Goal: Feedback & Contribution: Leave review/rating

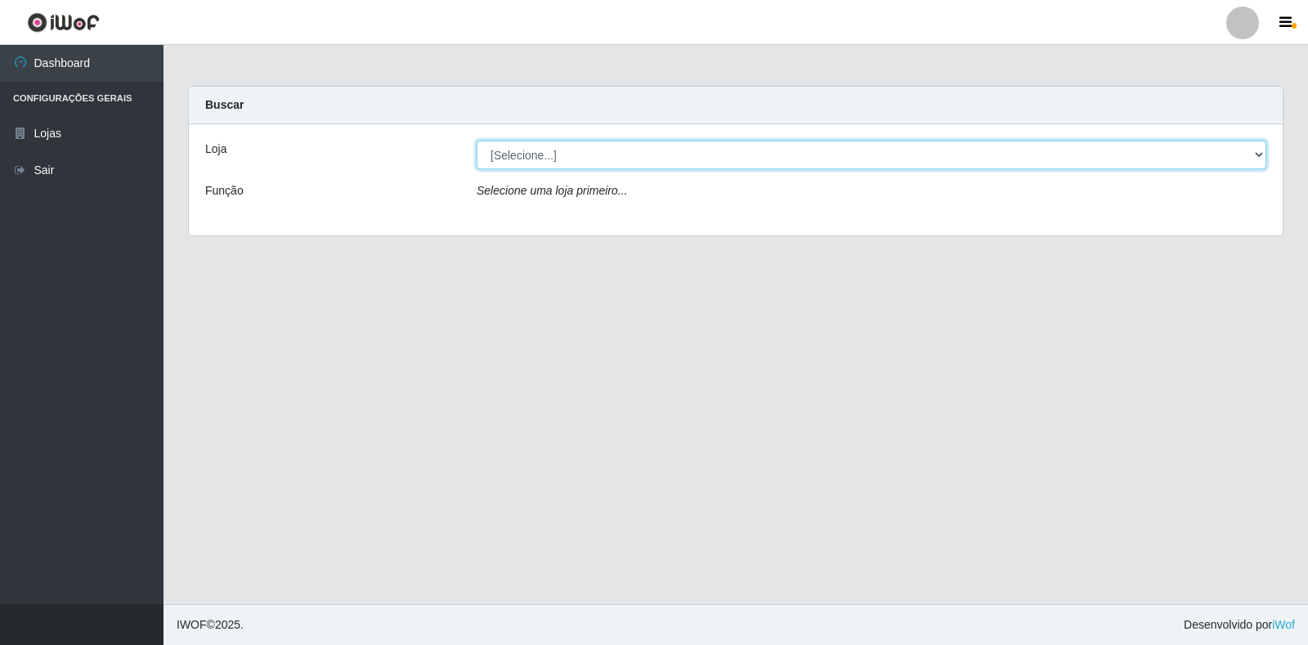
click at [1190, 156] on select "[Selecione...] Atacado Vem - [STREET_ADDRESS]" at bounding box center [872, 155] width 790 height 29
select select "455"
click at [477, 141] on select "[Selecione...] Atacado Vem - [STREET_ADDRESS]" at bounding box center [872, 155] width 790 height 29
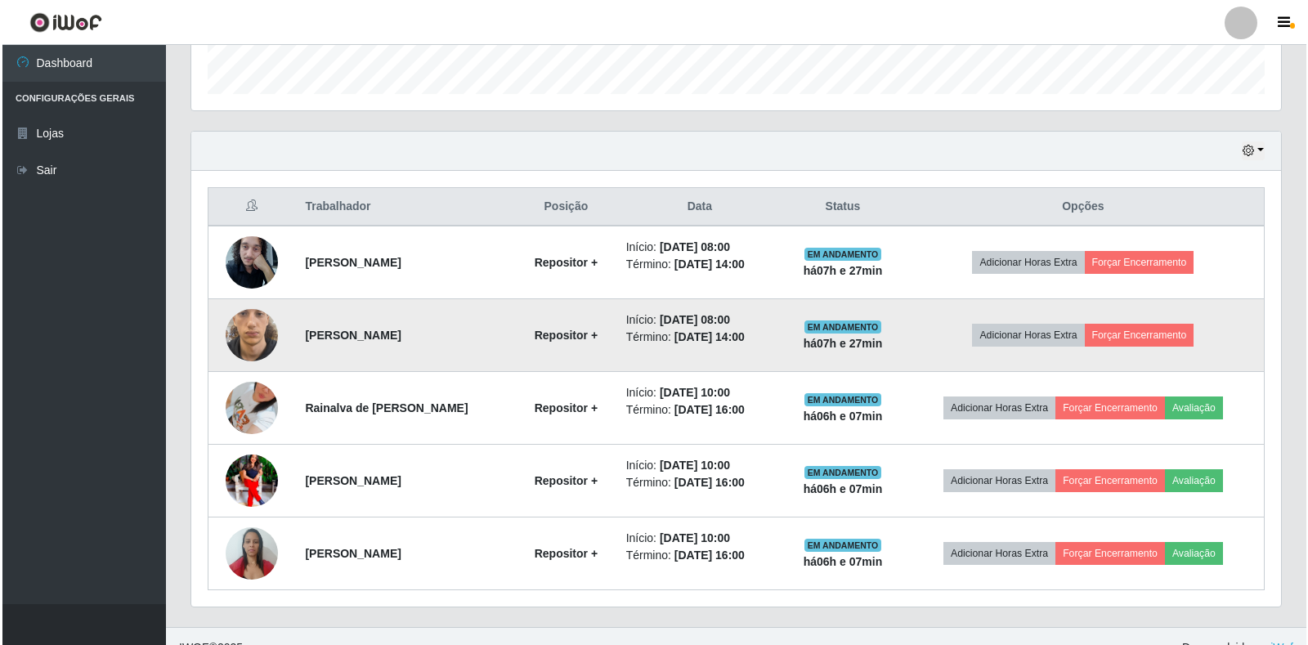
scroll to position [495, 0]
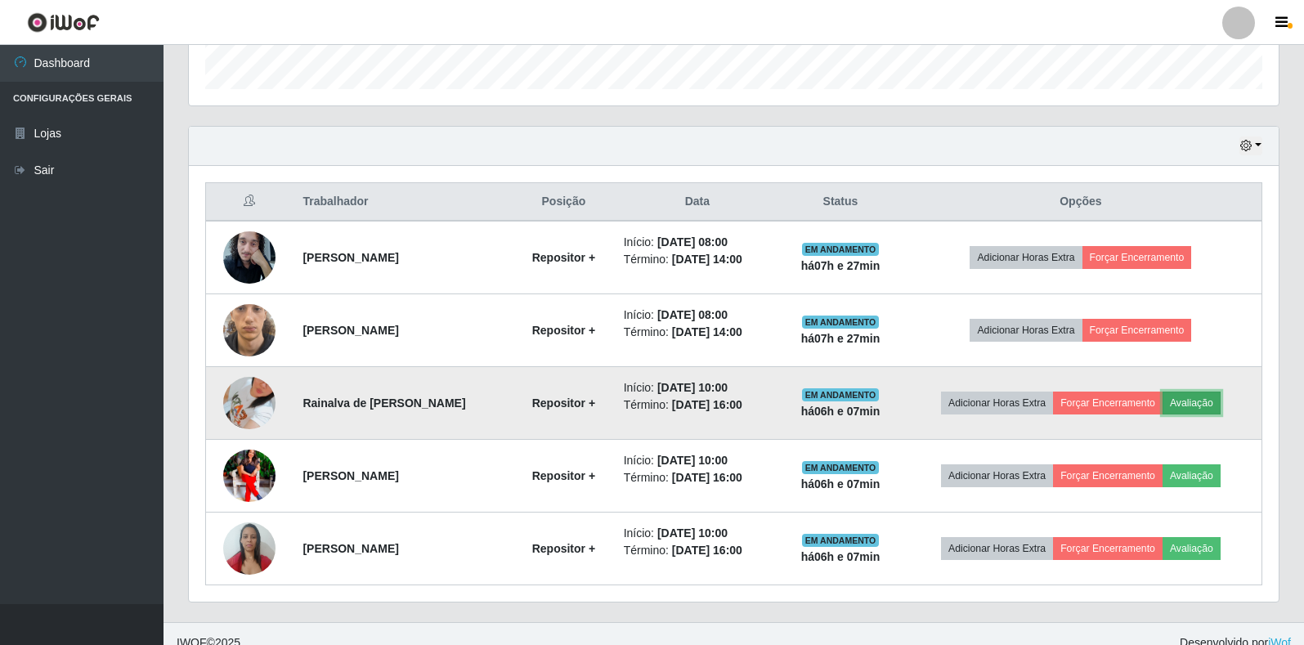
click at [1215, 407] on button "Avaliação" at bounding box center [1192, 403] width 58 height 23
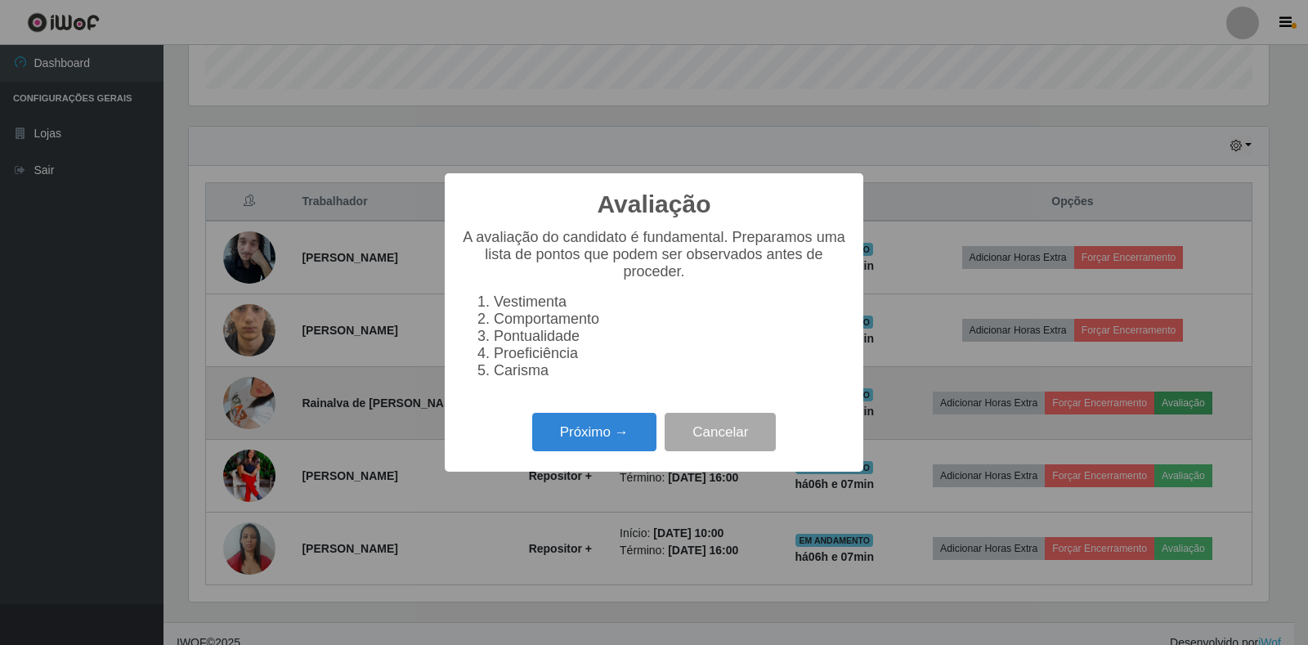
scroll to position [339, 1080]
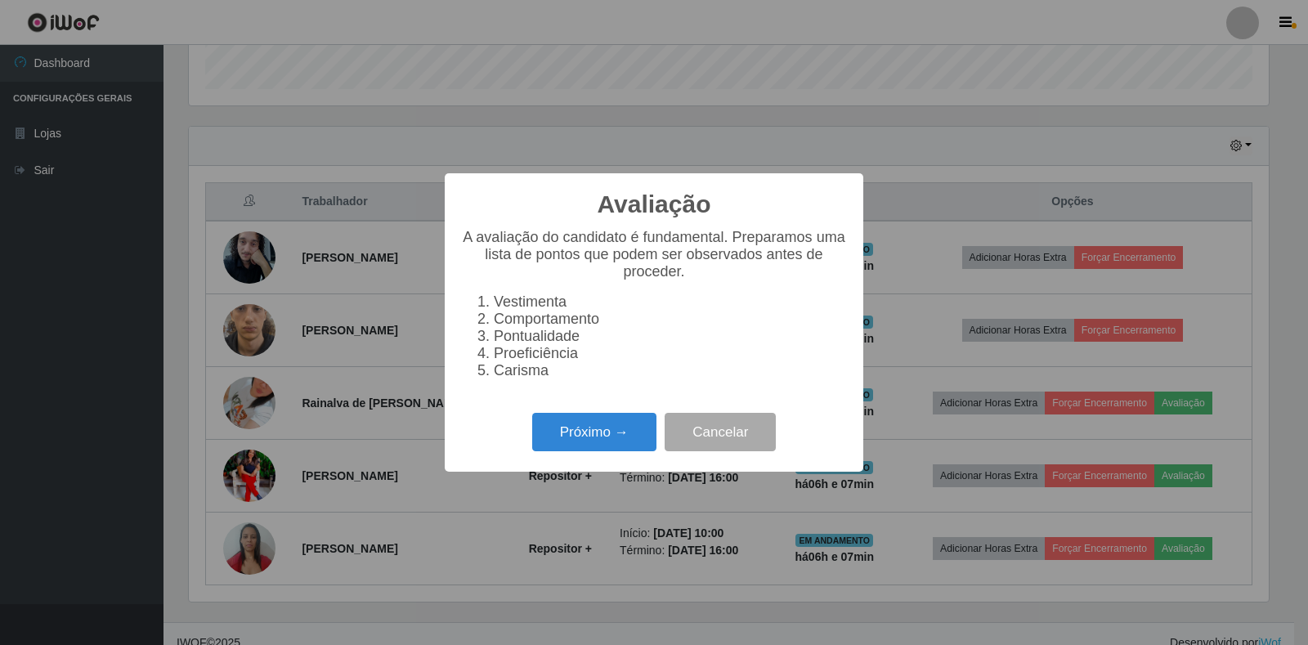
click at [519, 445] on div "Próximo → Cancelar" at bounding box center [654, 432] width 386 height 47
click at [580, 444] on button "Próximo →" at bounding box center [594, 432] width 124 height 38
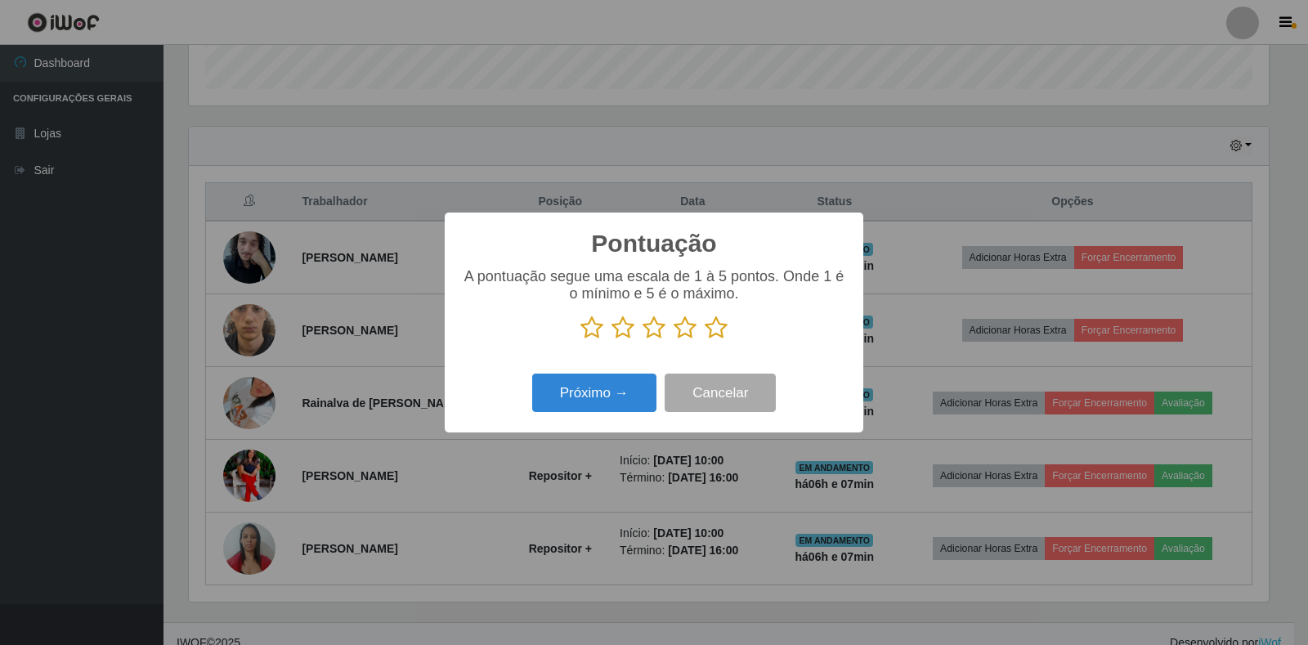
scroll to position [817198, 816457]
click at [717, 330] on icon at bounding box center [716, 328] width 23 height 25
click at [705, 340] on input "radio" at bounding box center [705, 340] width 0 height 0
click at [629, 392] on button "Próximo →" at bounding box center [594, 393] width 124 height 38
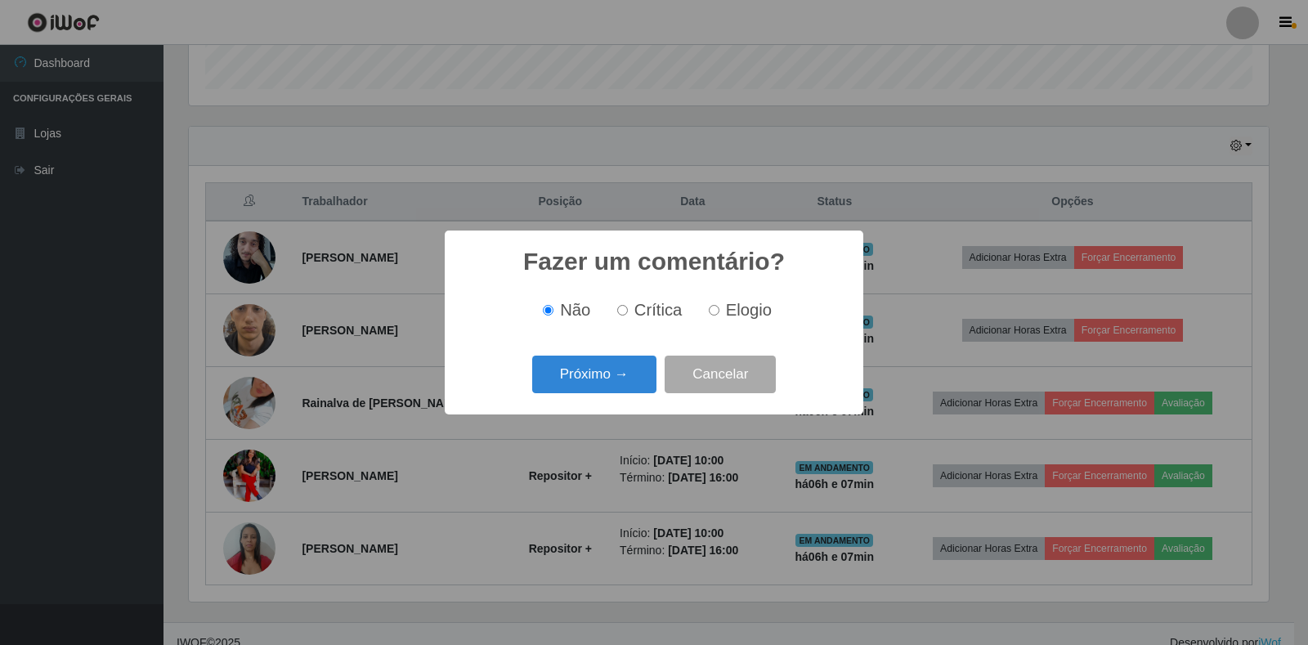
click at [713, 310] on input "Elogio" at bounding box center [714, 310] width 11 height 11
radio input "true"
click at [541, 370] on button "Próximo →" at bounding box center [594, 375] width 124 height 38
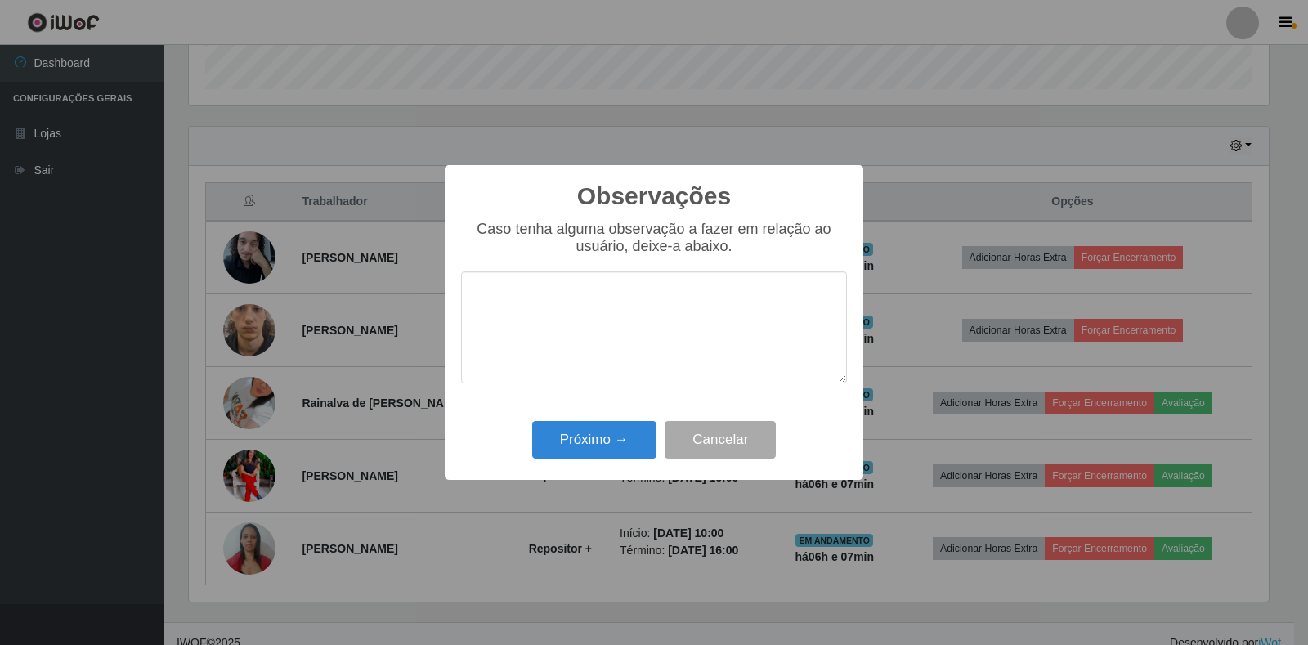
click at [643, 311] on textarea at bounding box center [654, 327] width 386 height 112
type textarea "bom trabalho"
click at [628, 448] on button "Próximo →" at bounding box center [594, 440] width 124 height 38
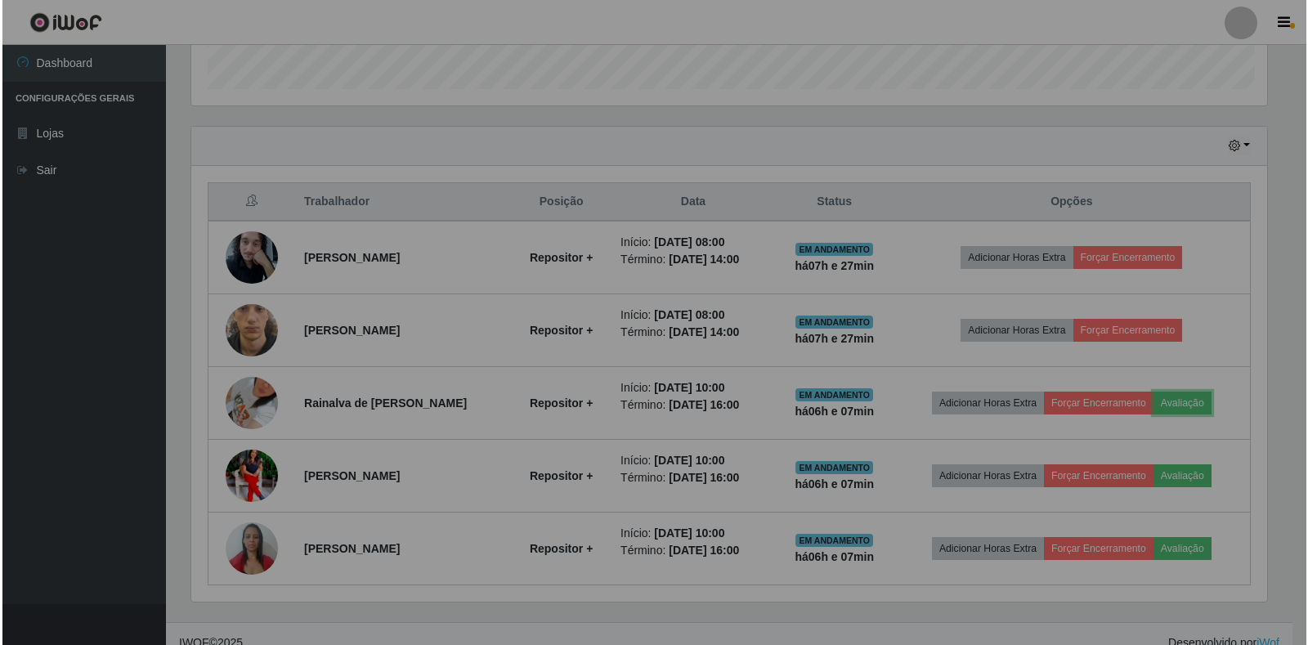
scroll to position [339, 1090]
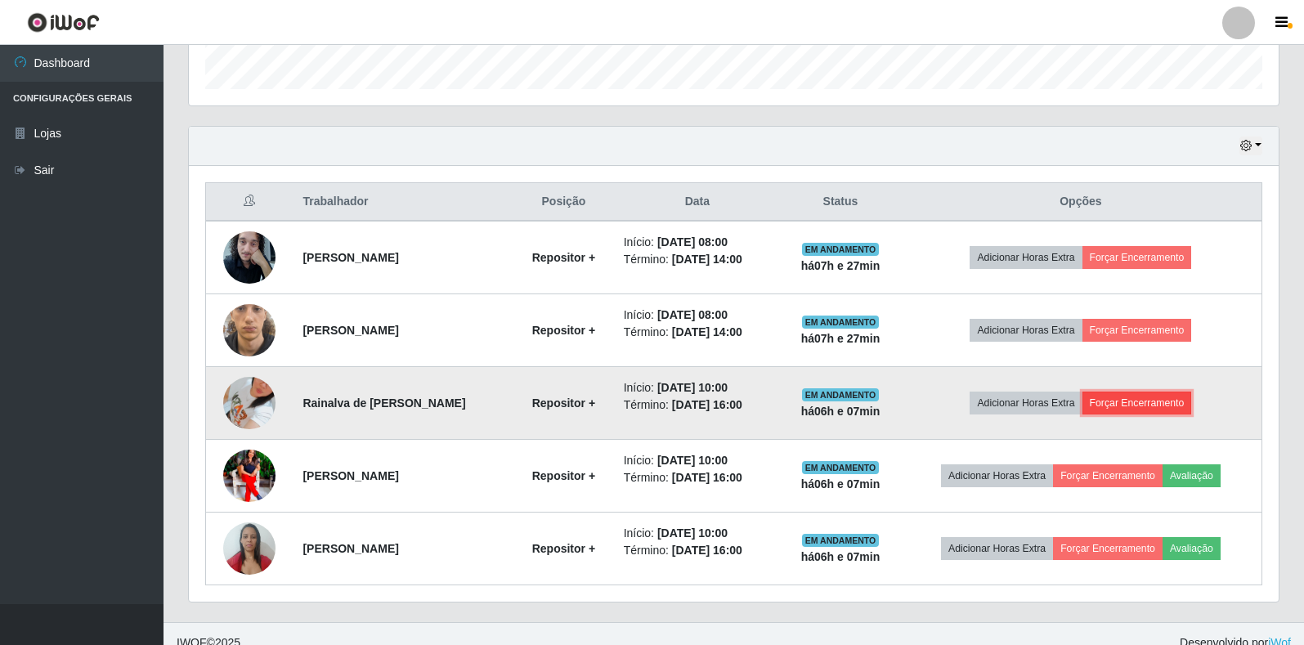
click at [1138, 410] on button "Forçar Encerramento" at bounding box center [1137, 403] width 110 height 23
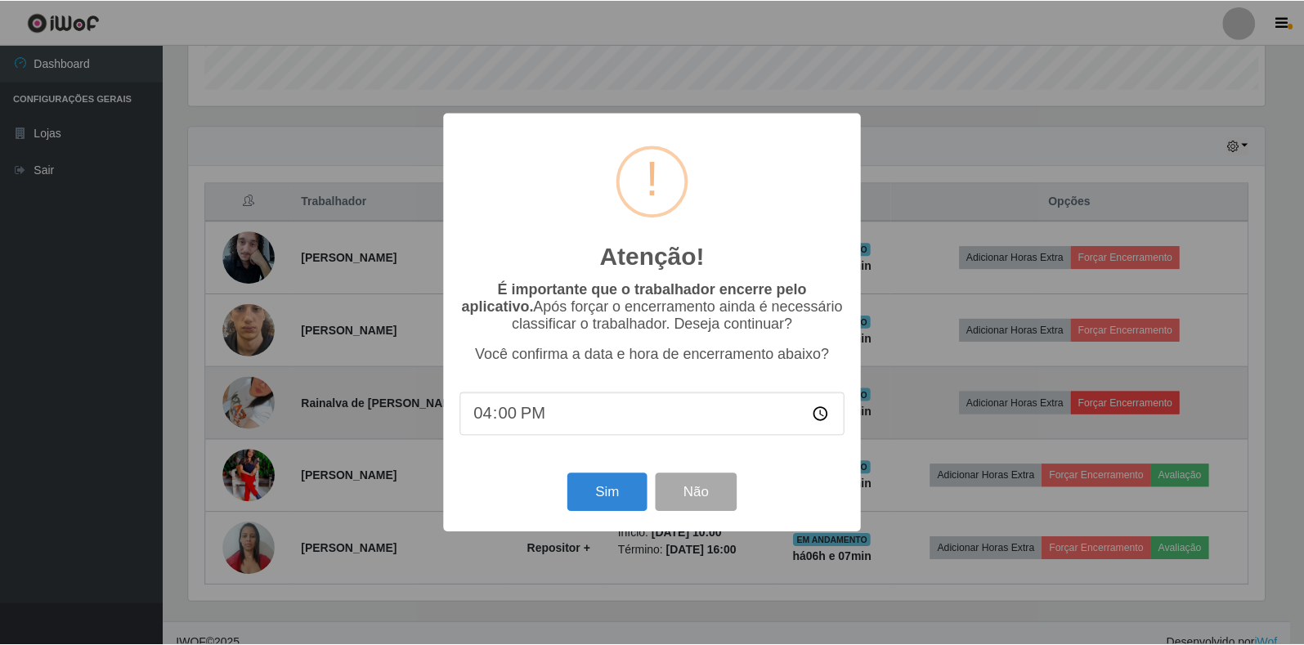
scroll to position [339, 1080]
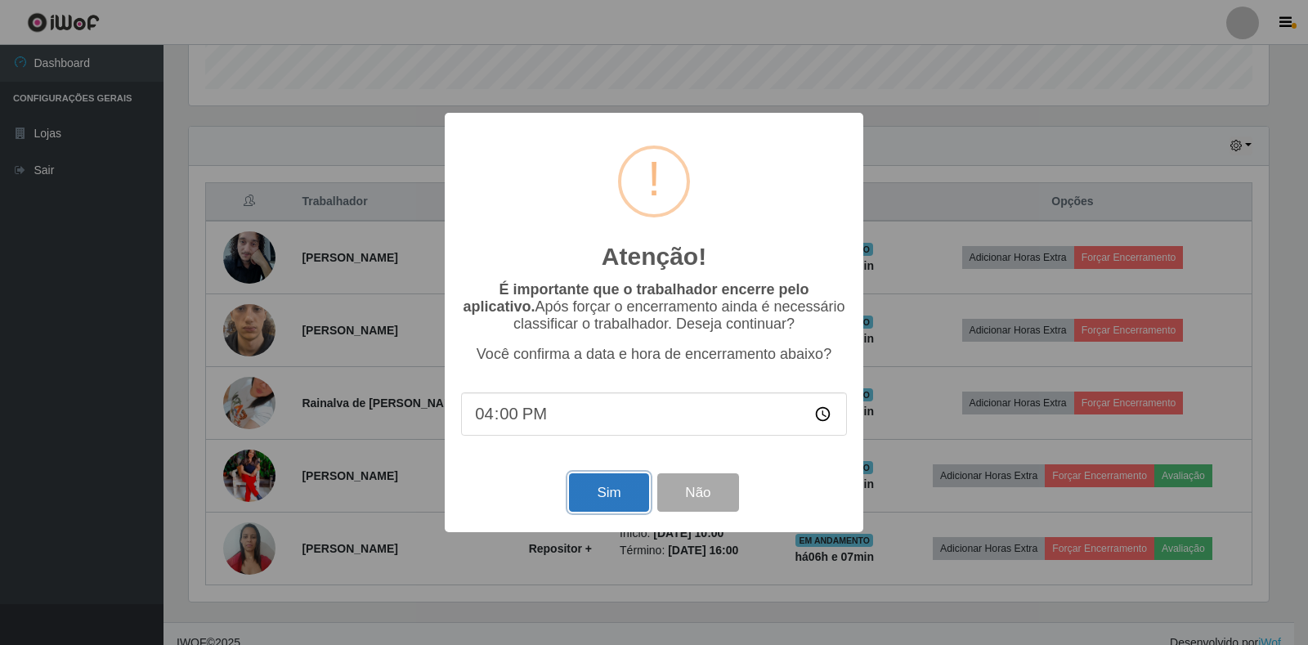
click at [583, 492] on button "Sim" at bounding box center [608, 492] width 79 height 38
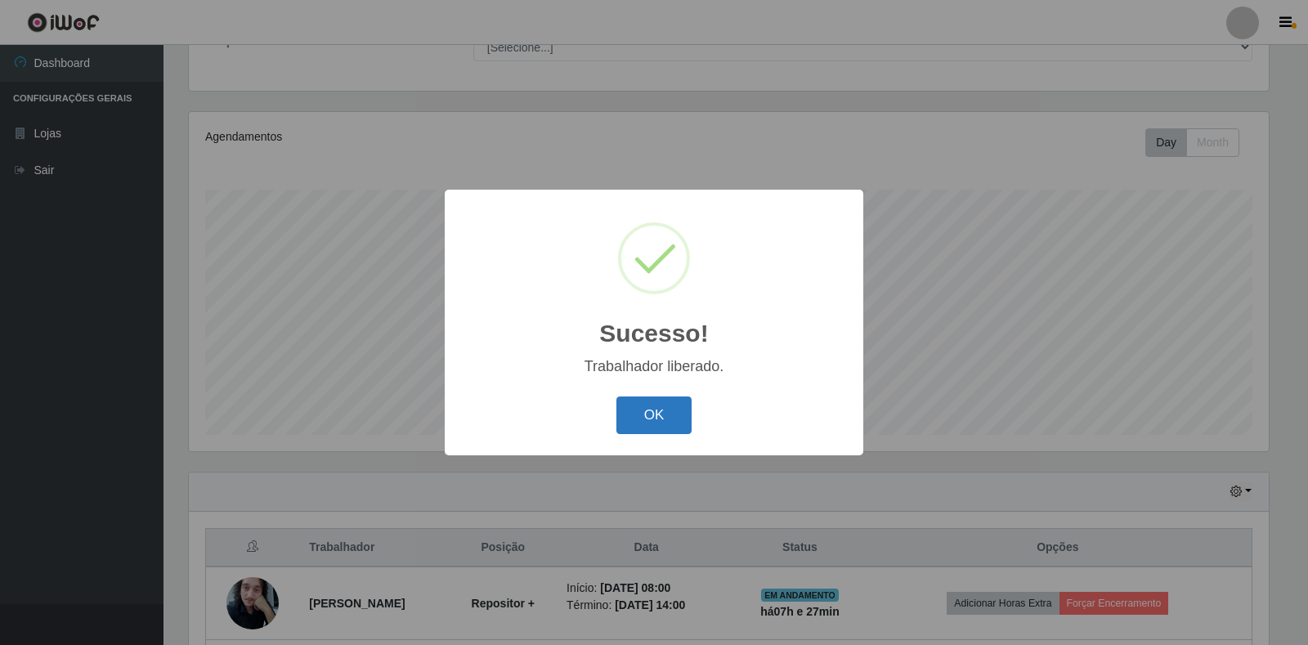
click at [672, 417] on button "OK" at bounding box center [654, 416] width 76 height 38
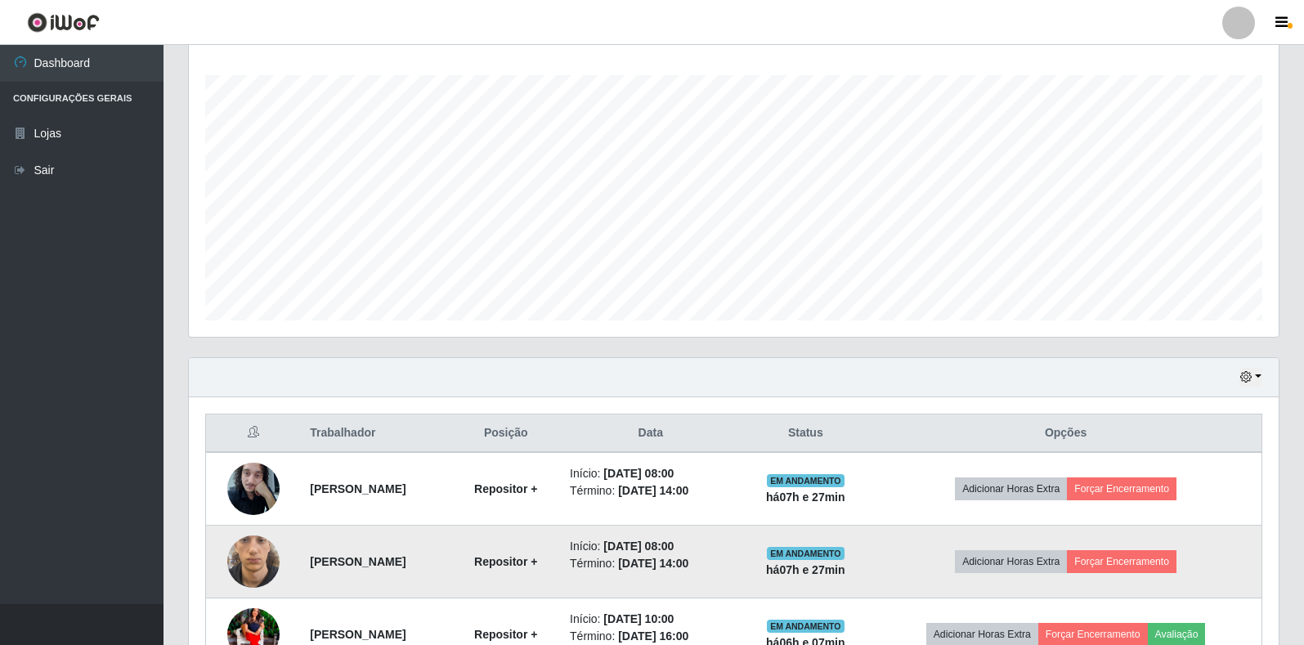
scroll to position [395, 0]
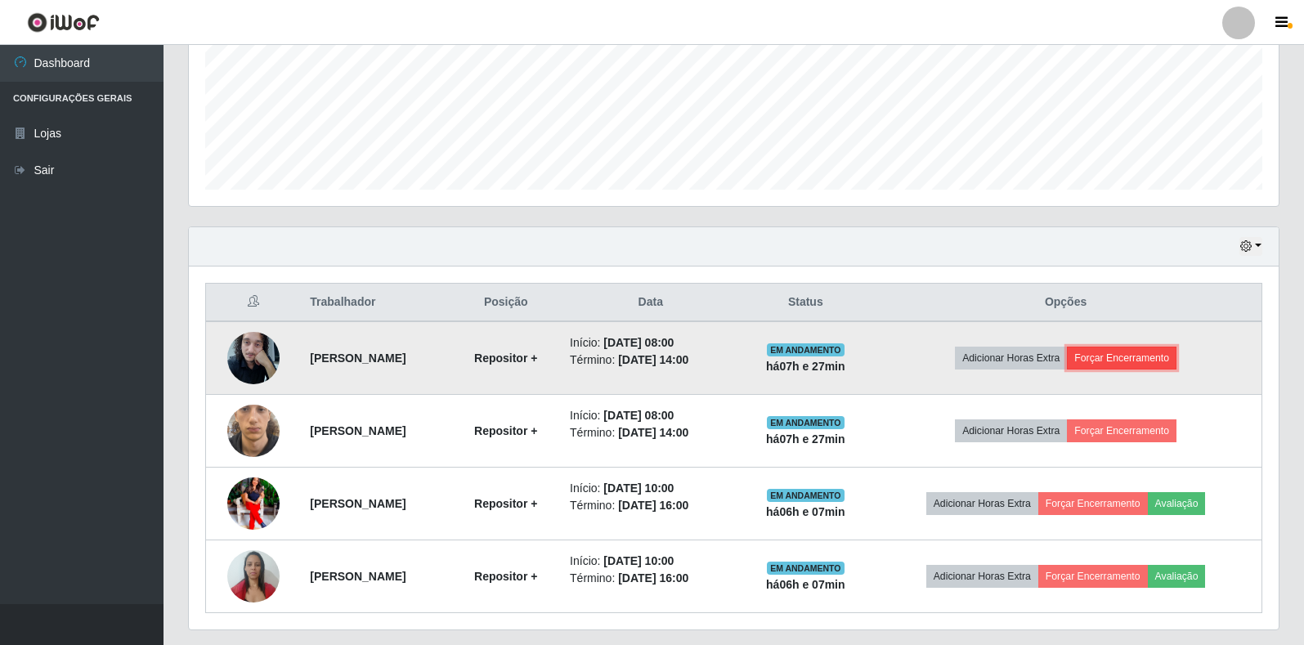
click at [1166, 368] on button "Forçar Encerramento" at bounding box center [1122, 358] width 110 height 23
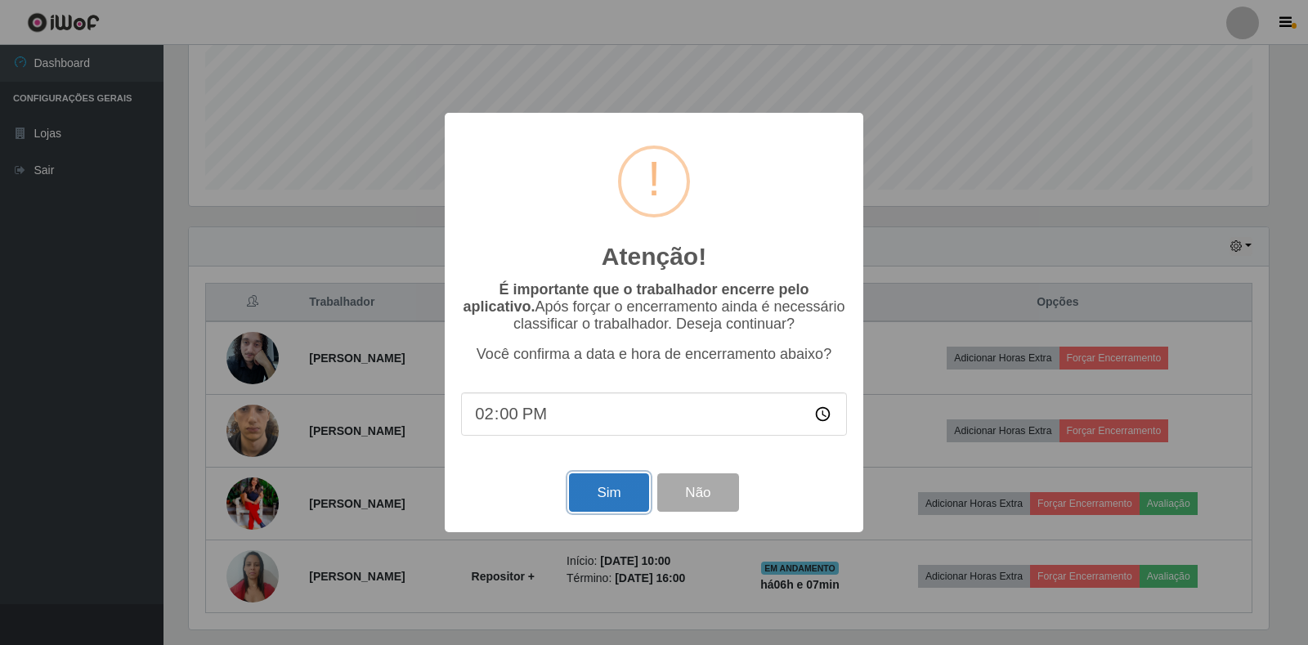
click at [632, 489] on button "Sim" at bounding box center [608, 492] width 79 height 38
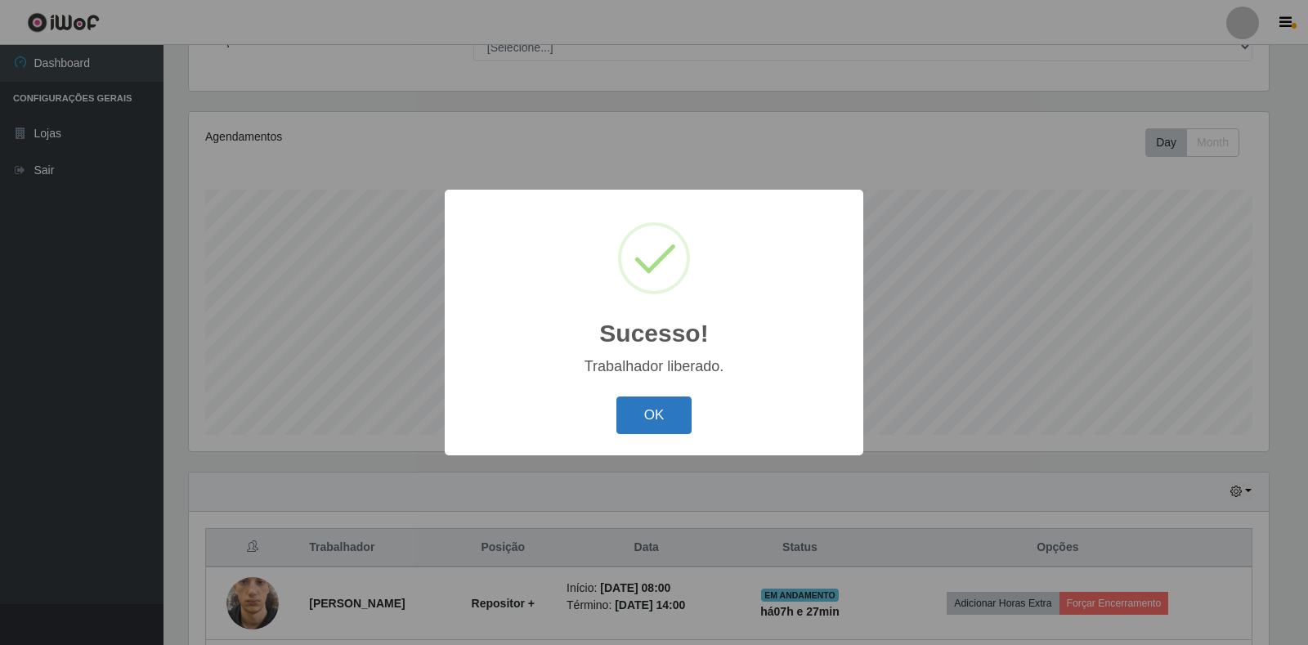
click at [619, 421] on button "OK" at bounding box center [654, 416] width 76 height 38
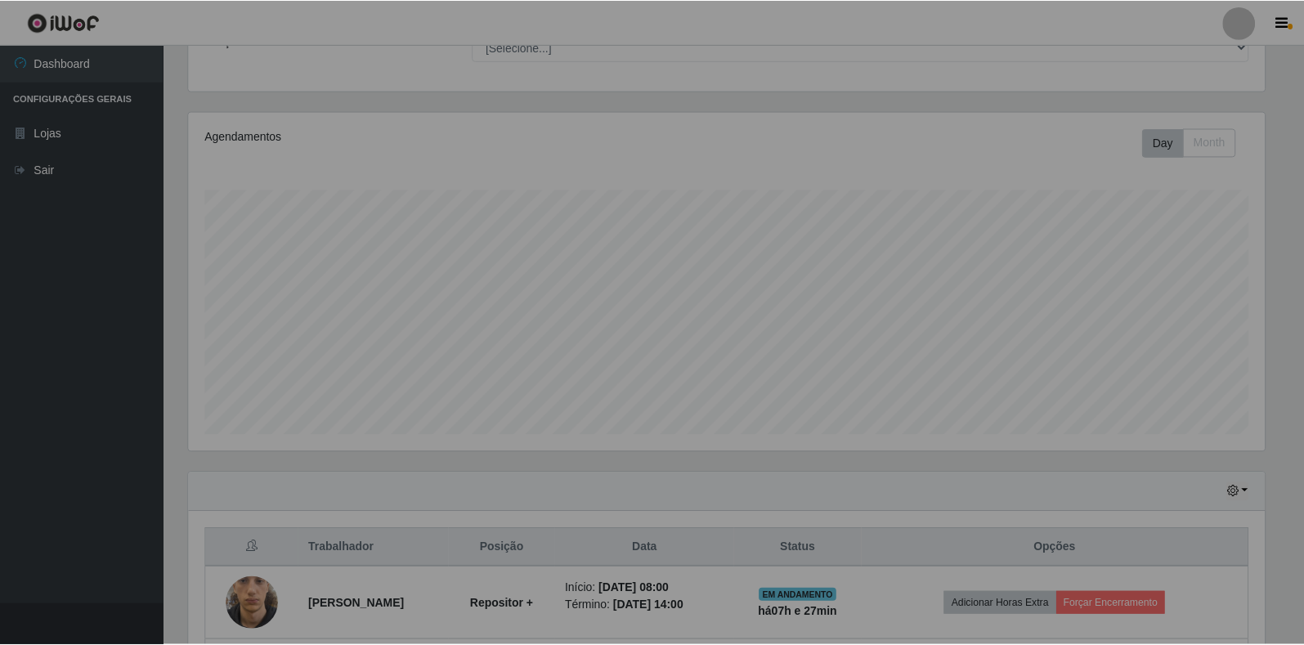
scroll to position [0, 0]
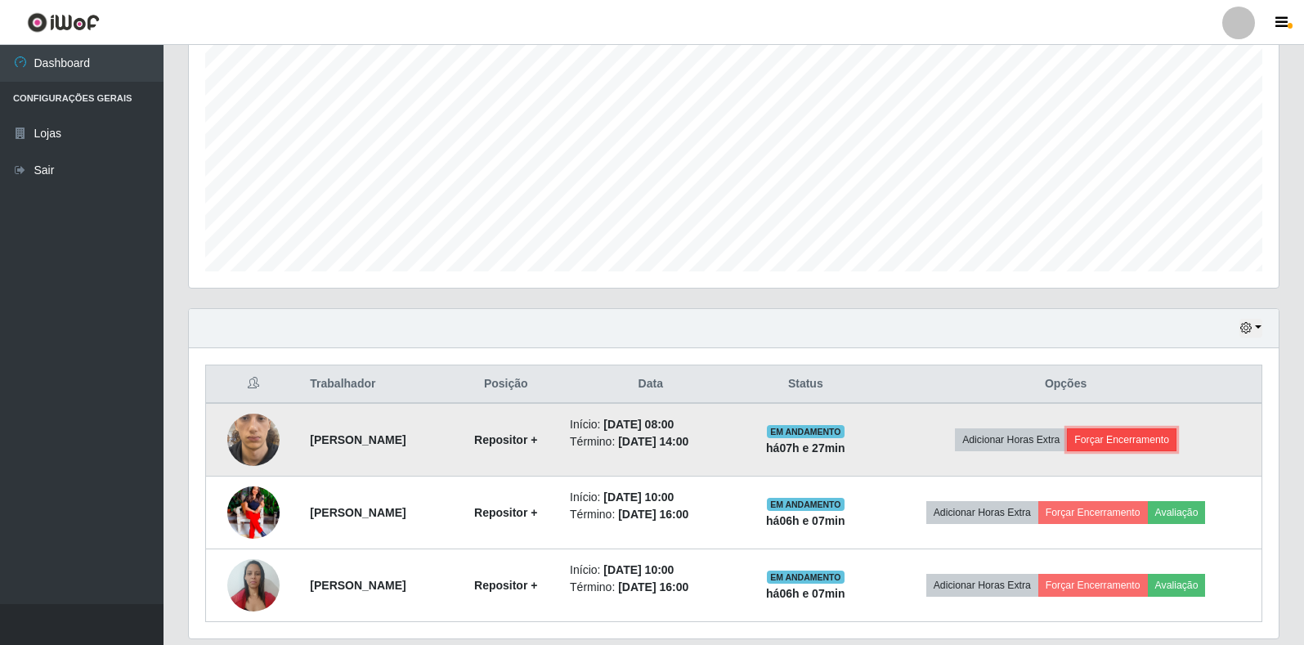
click at [1159, 444] on button "Forçar Encerramento" at bounding box center [1122, 439] width 110 height 23
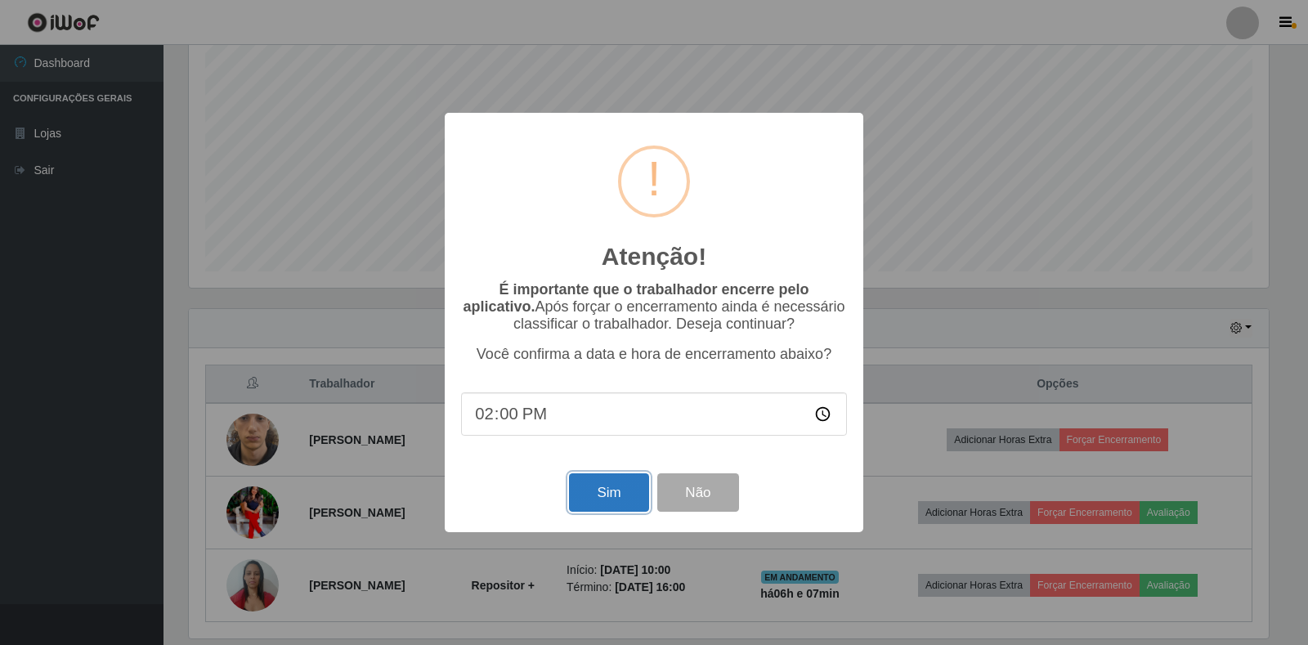
click at [600, 496] on button "Sim" at bounding box center [608, 492] width 79 height 38
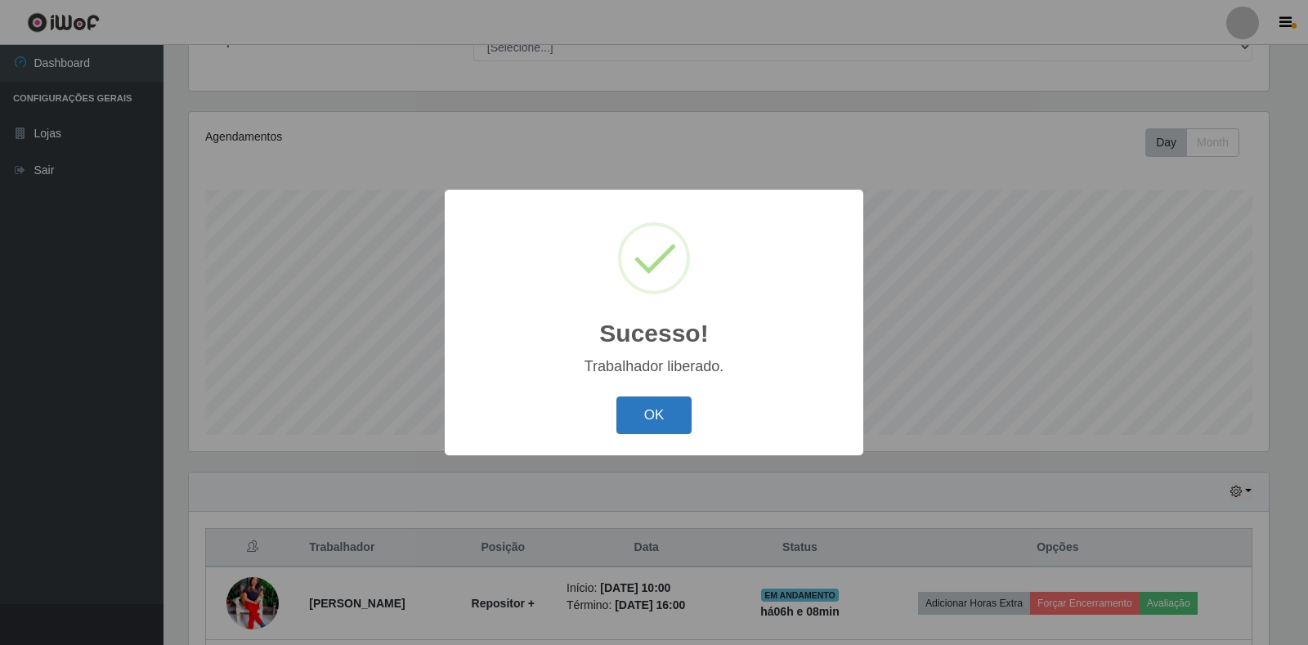
click at [638, 415] on button "OK" at bounding box center [654, 416] width 76 height 38
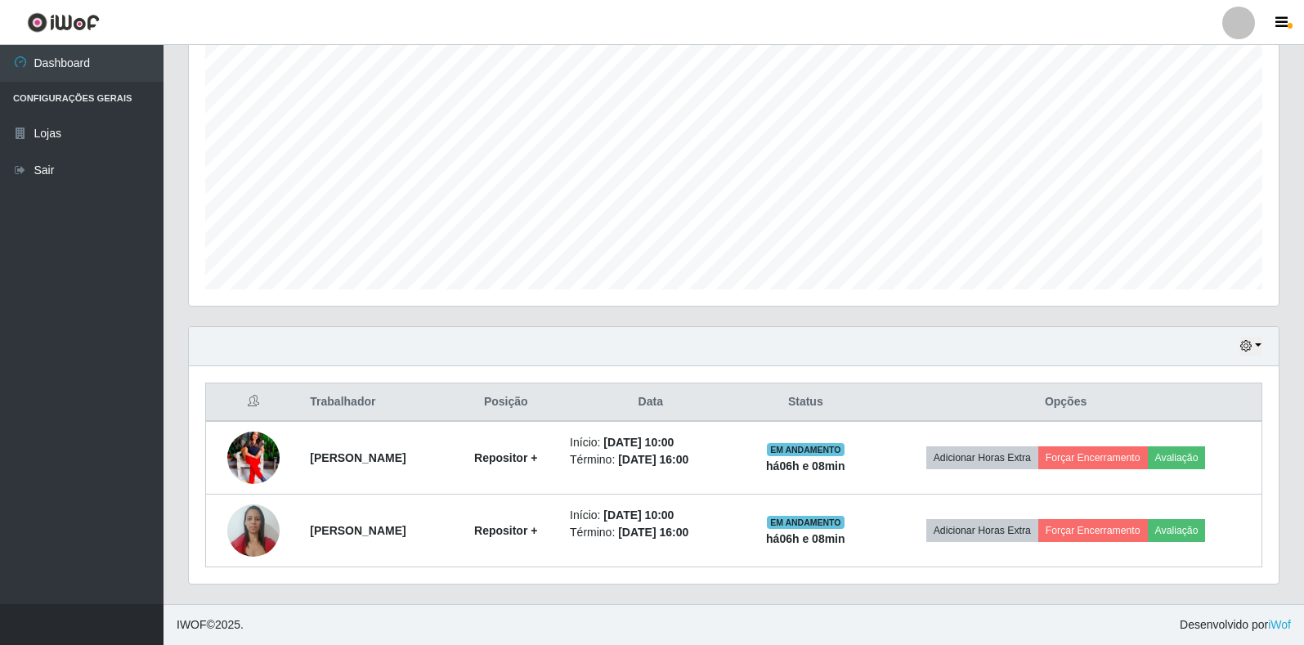
click at [513, 400] on th "Posição" at bounding box center [505, 402] width 109 height 38
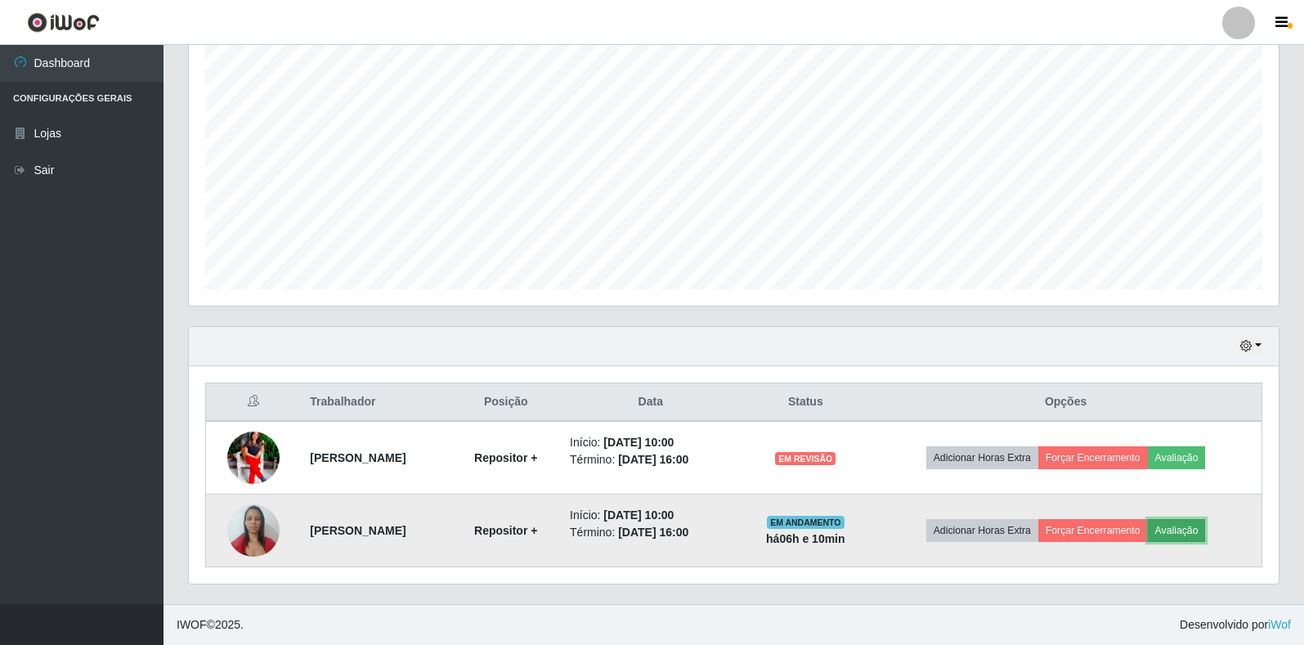
click at [1179, 526] on button "Avaliação" at bounding box center [1177, 530] width 58 height 23
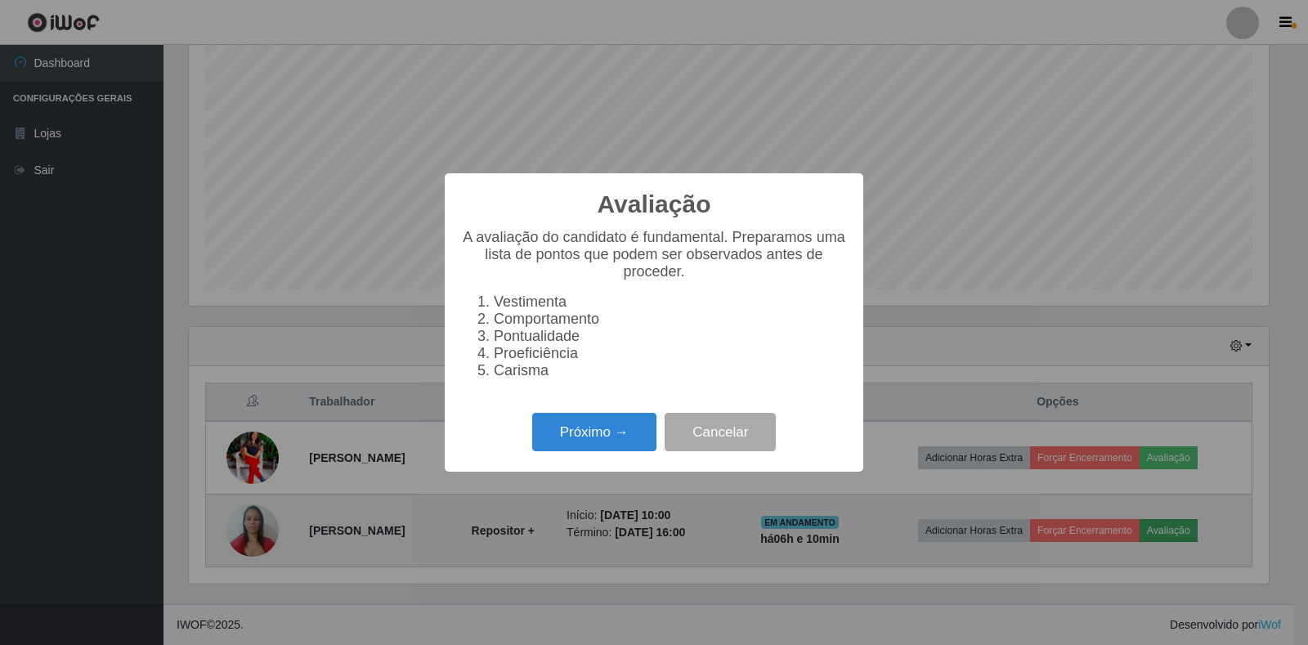
scroll to position [339, 1080]
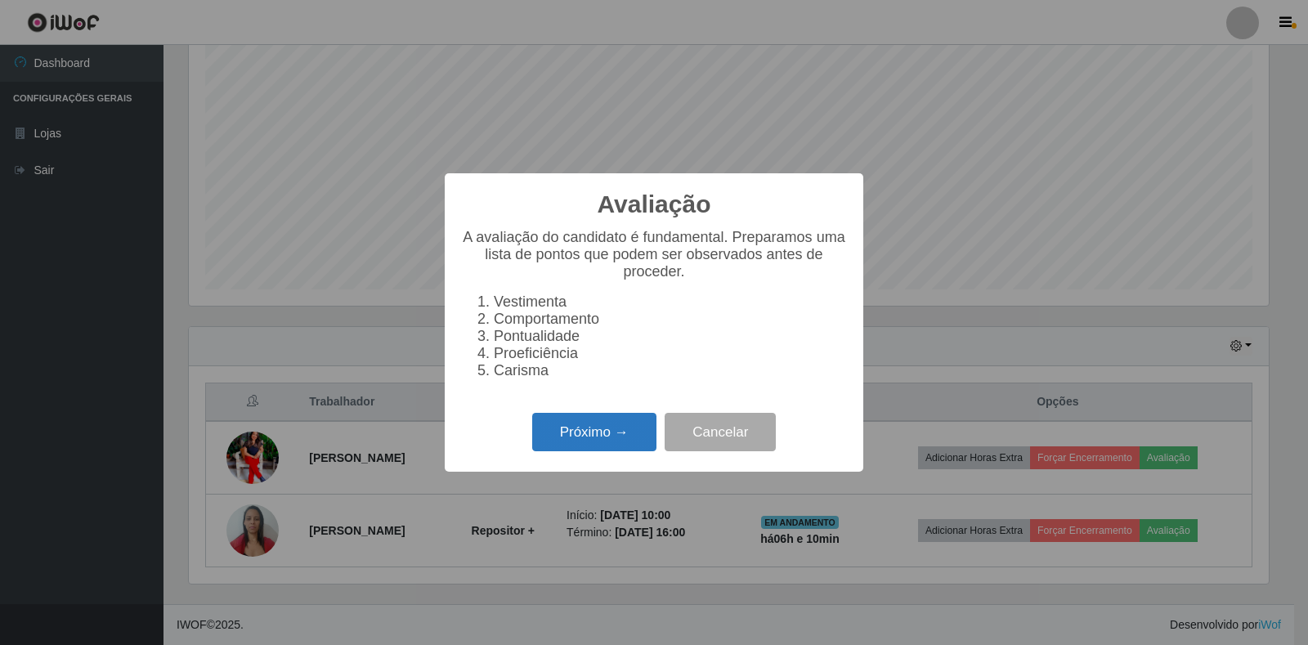
click at [571, 448] on button "Próximo →" at bounding box center [594, 432] width 124 height 38
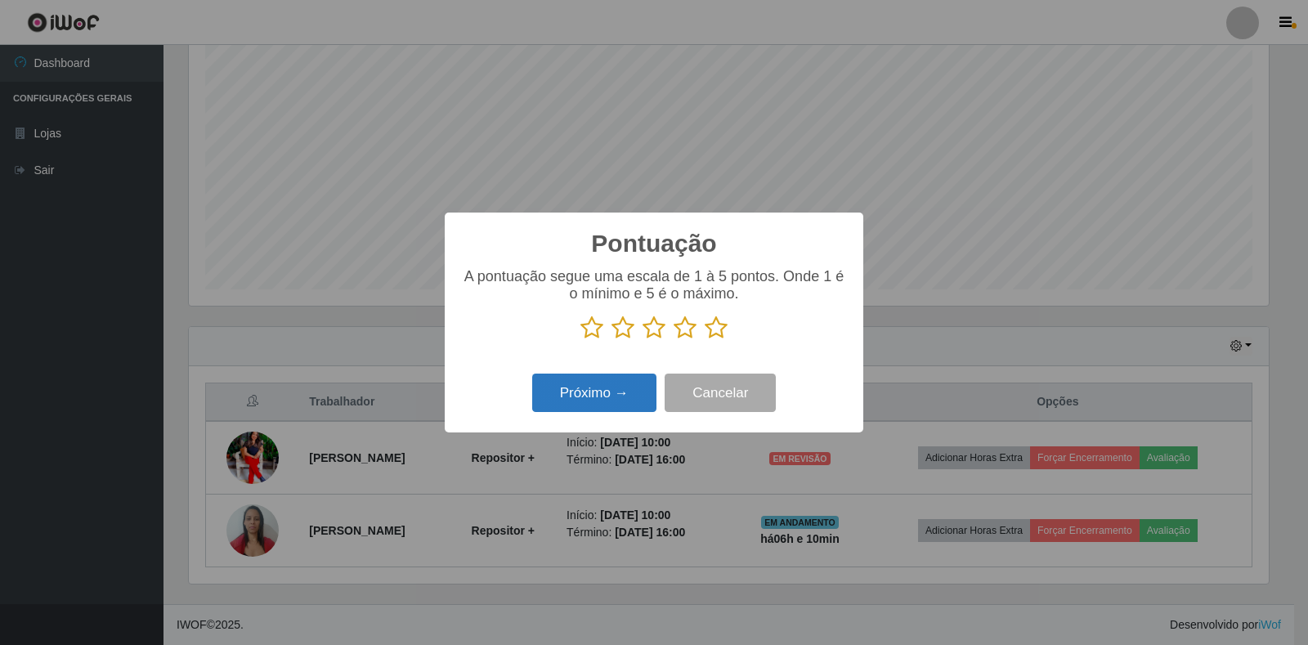
click at [605, 392] on button "Próximo →" at bounding box center [594, 393] width 124 height 38
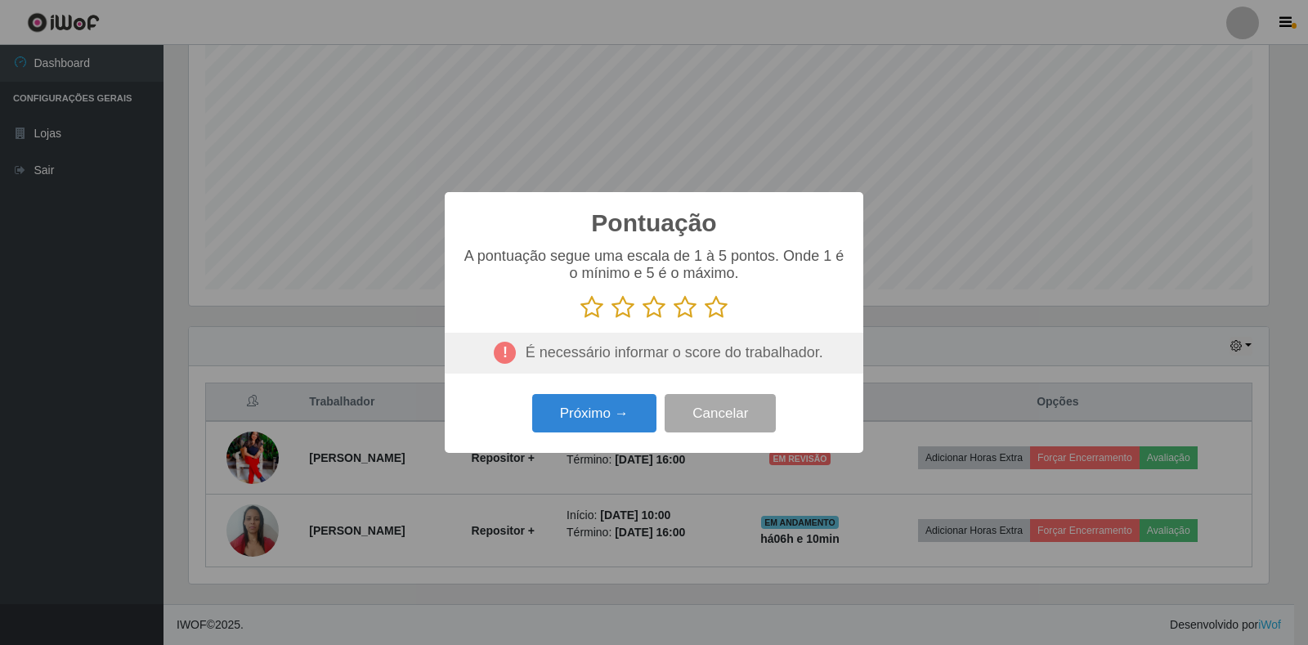
drag, startPoint x: 840, startPoint y: 60, endPoint x: 1206, endPoint y: -10, distance: 372.1
click at [716, 310] on icon at bounding box center [716, 307] width 23 height 25
click at [705, 320] on input "radio" at bounding box center [705, 320] width 0 height 0
click at [602, 420] on button "Próximo →" at bounding box center [594, 413] width 124 height 38
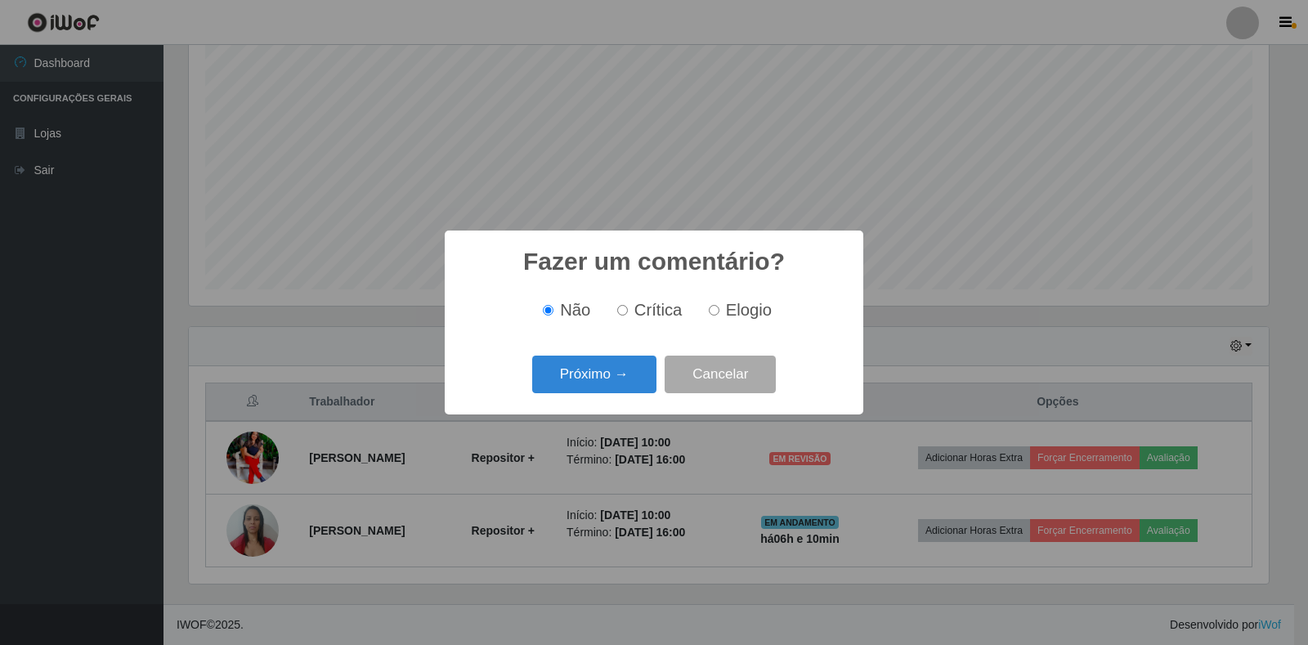
click at [711, 307] on input "Elogio" at bounding box center [714, 310] width 11 height 11
radio input "true"
click at [587, 379] on button "Próximo →" at bounding box center [594, 375] width 124 height 38
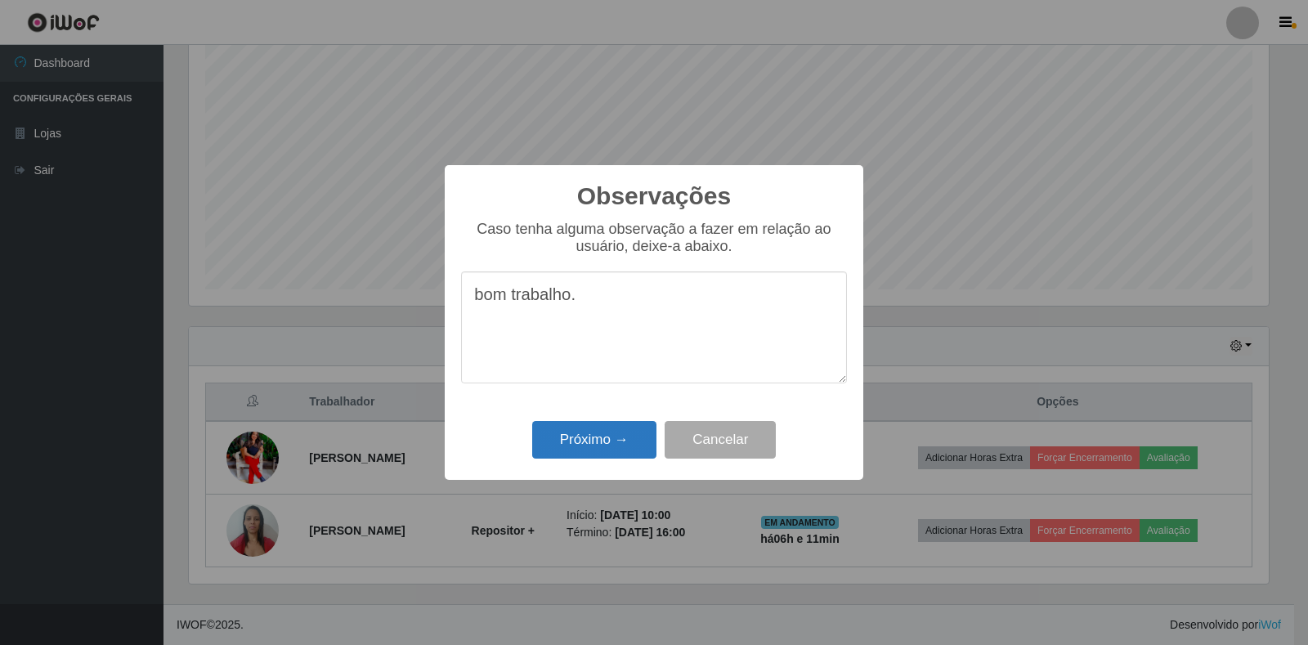
type textarea "bom trabalho."
click at [604, 454] on button "Próximo →" at bounding box center [594, 440] width 124 height 38
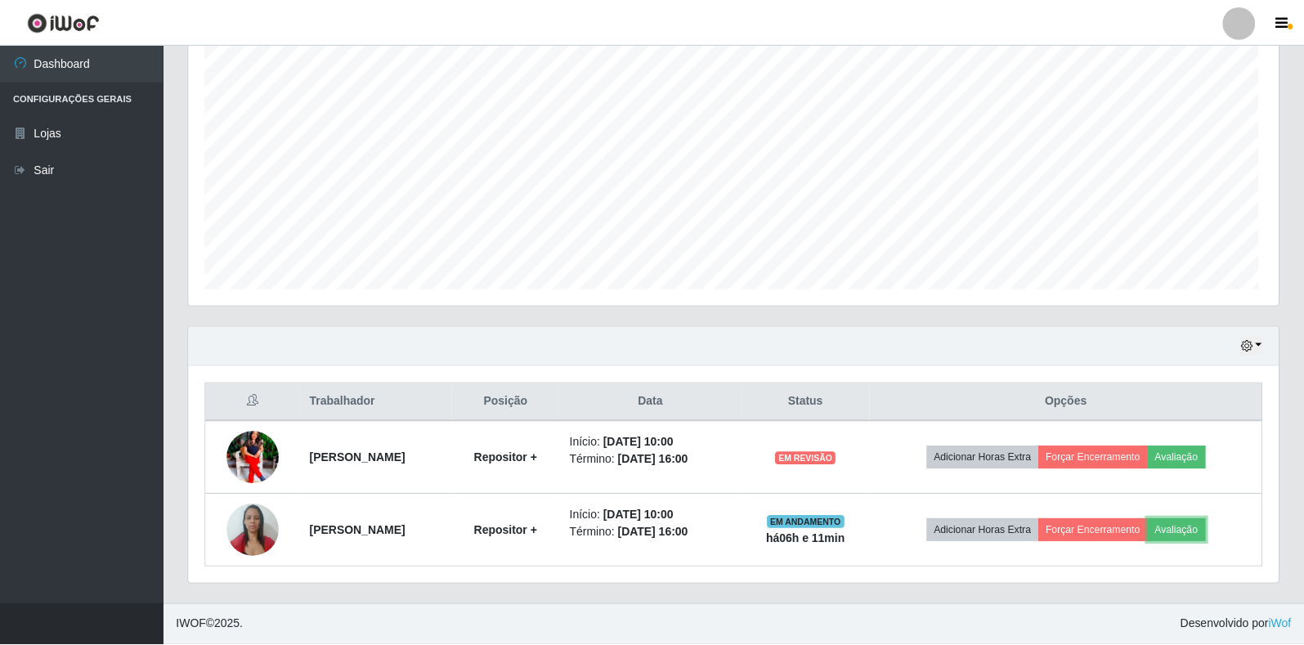
scroll to position [339, 1090]
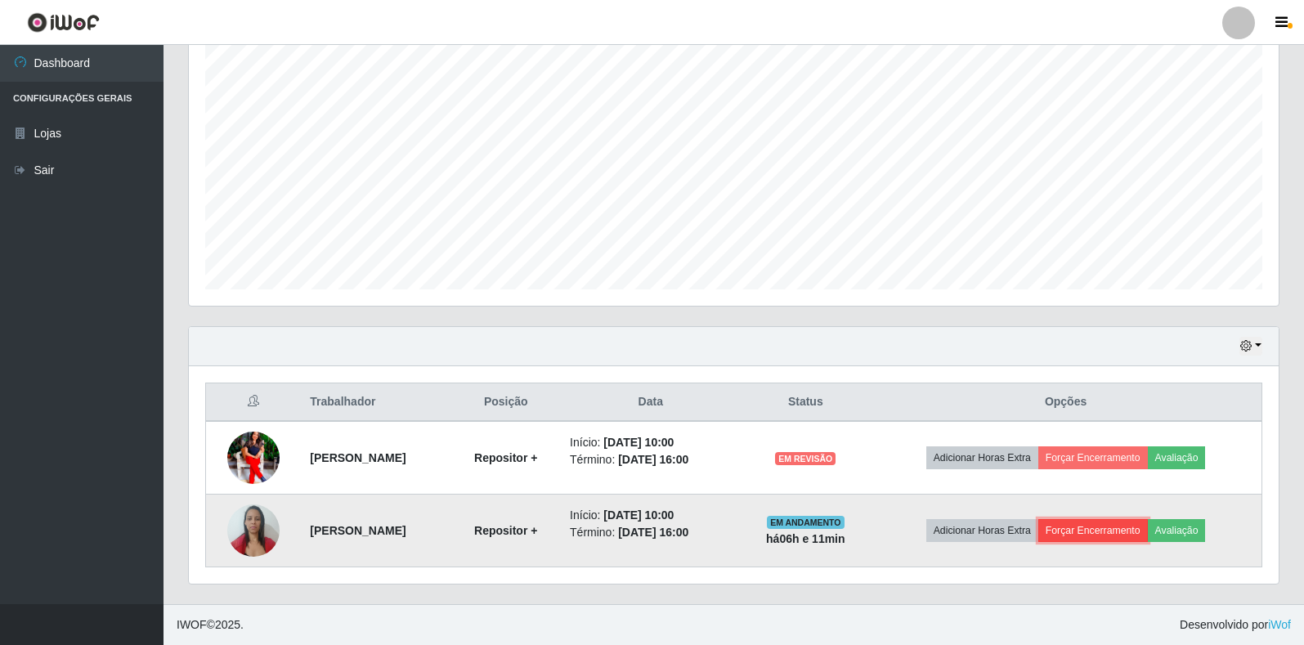
click at [1087, 531] on button "Forçar Encerramento" at bounding box center [1093, 530] width 110 height 23
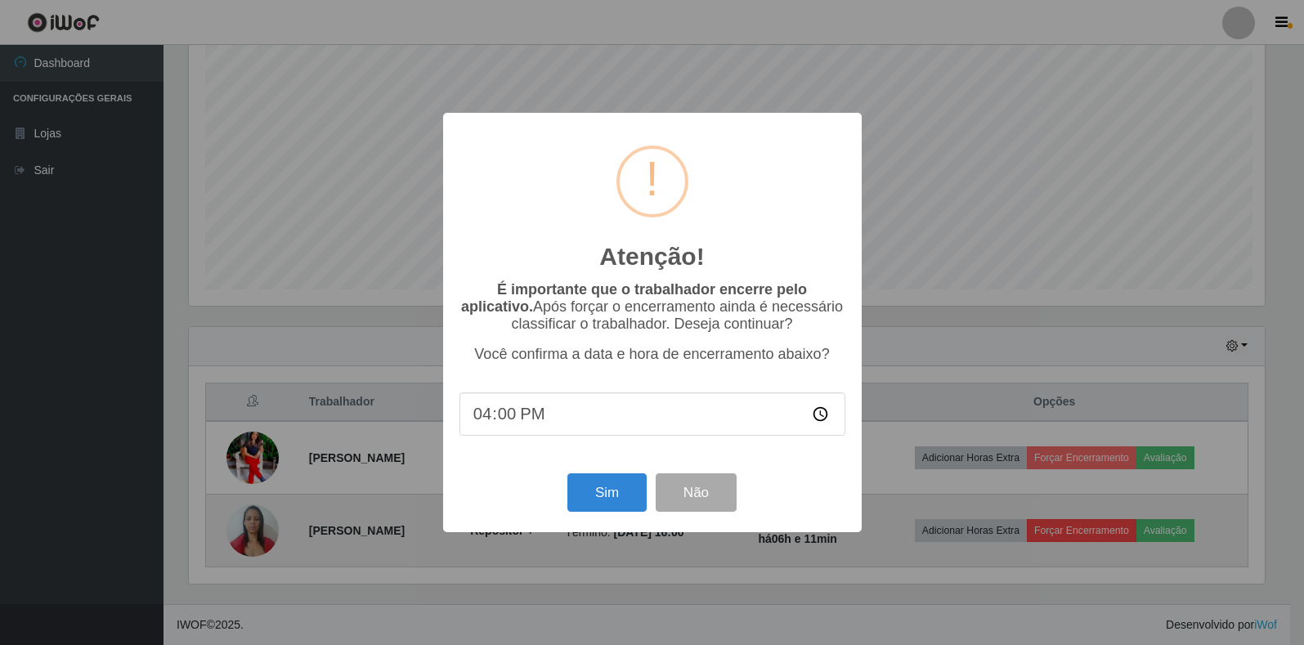
scroll to position [339, 1080]
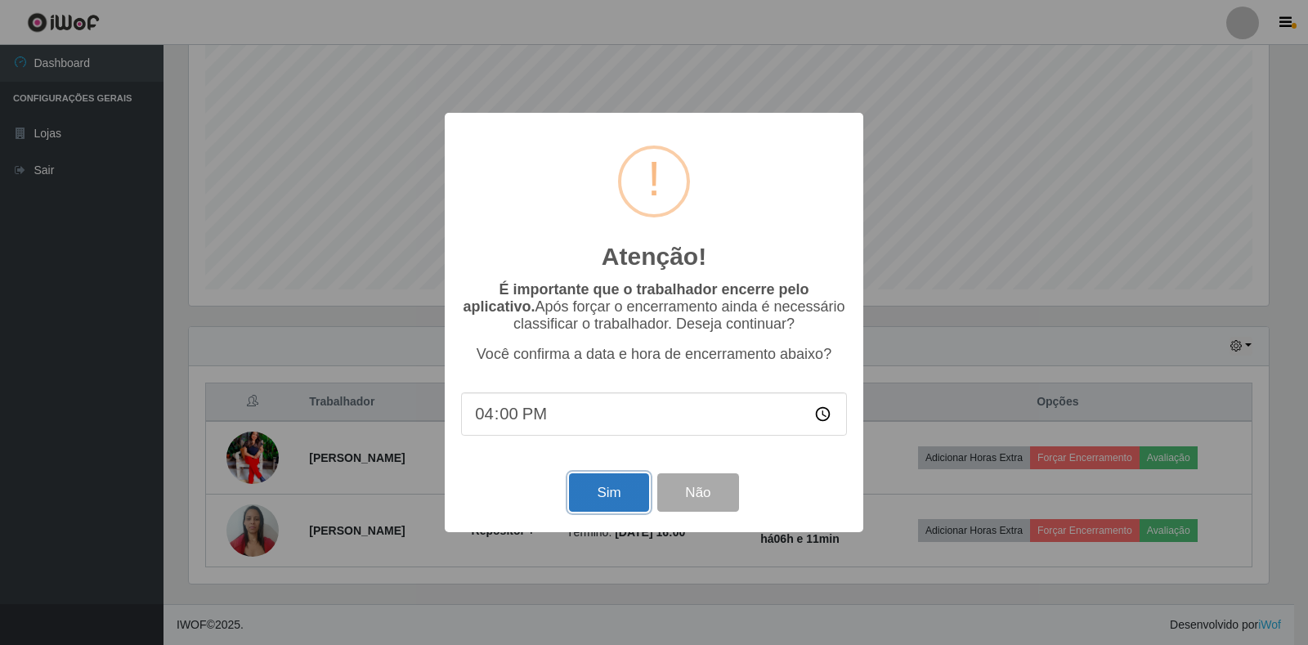
click at [619, 506] on button "Sim" at bounding box center [608, 492] width 79 height 38
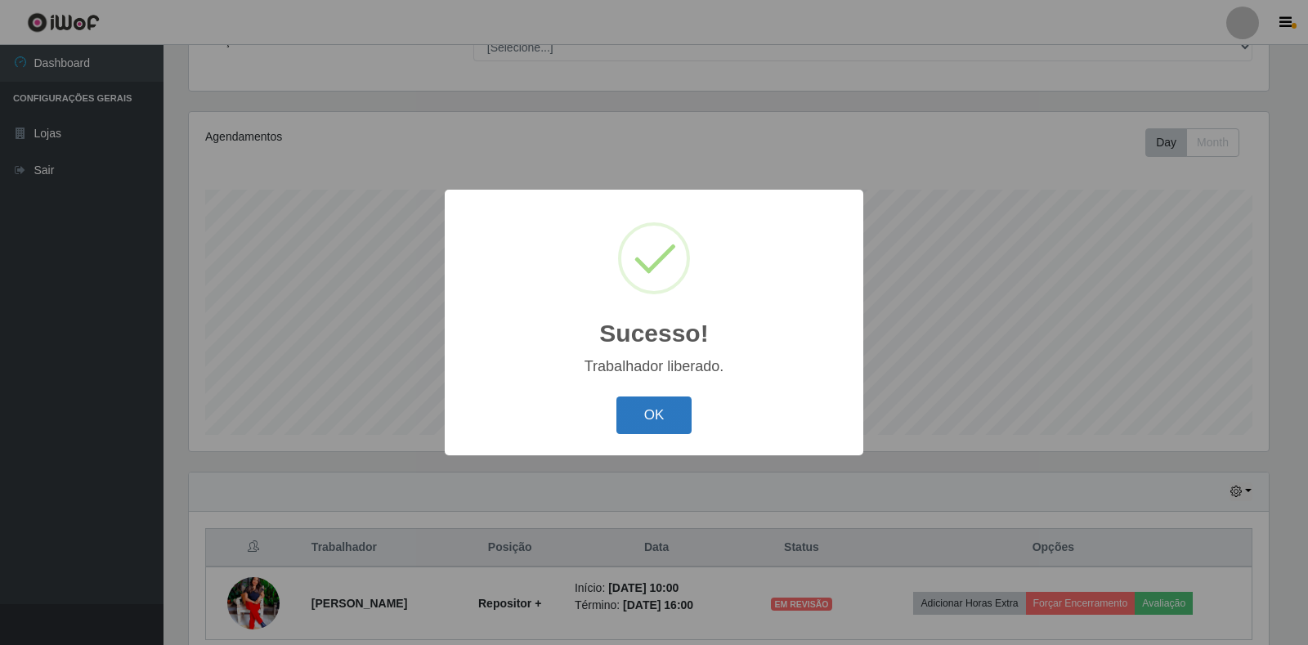
click at [662, 409] on button "OK" at bounding box center [654, 416] width 76 height 38
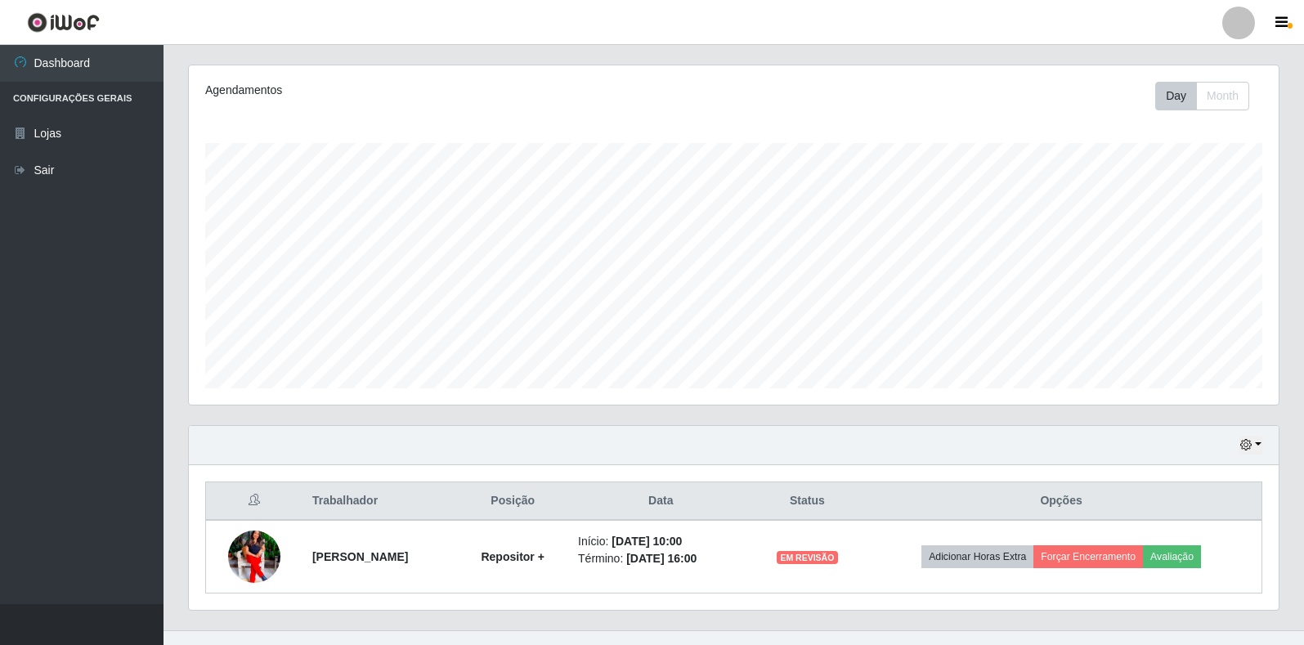
scroll to position [222, 0]
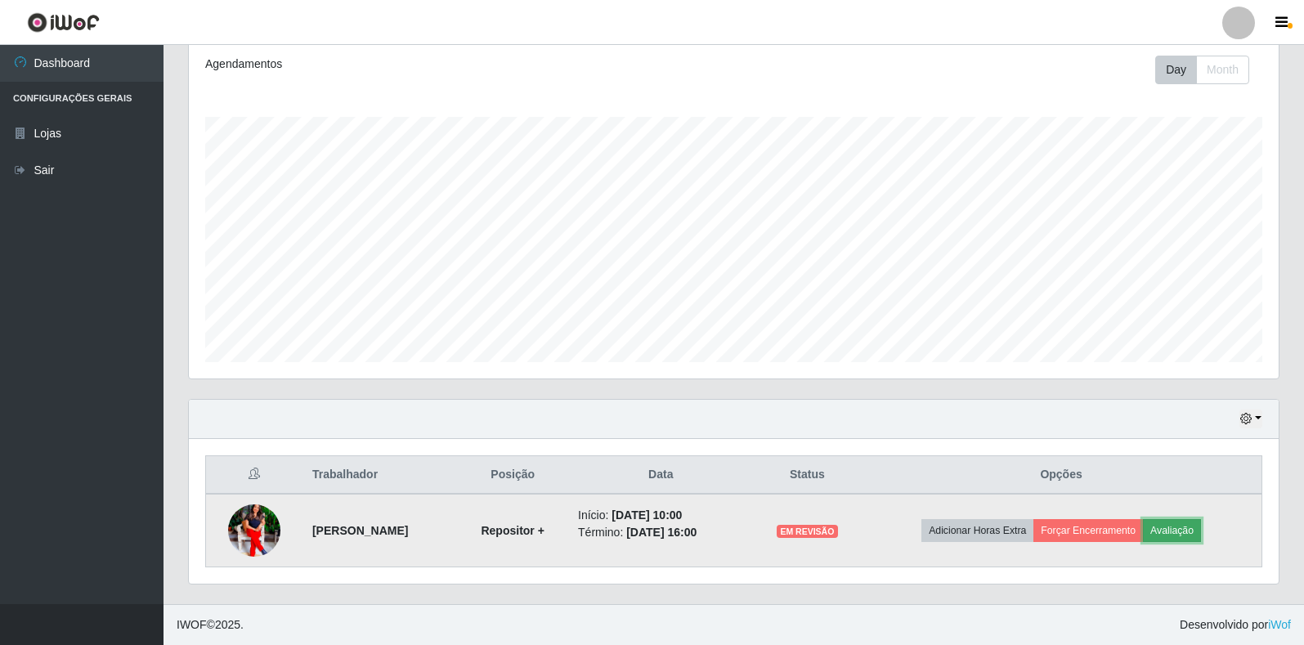
click at [1193, 535] on button "Avaliação" at bounding box center [1172, 530] width 58 height 23
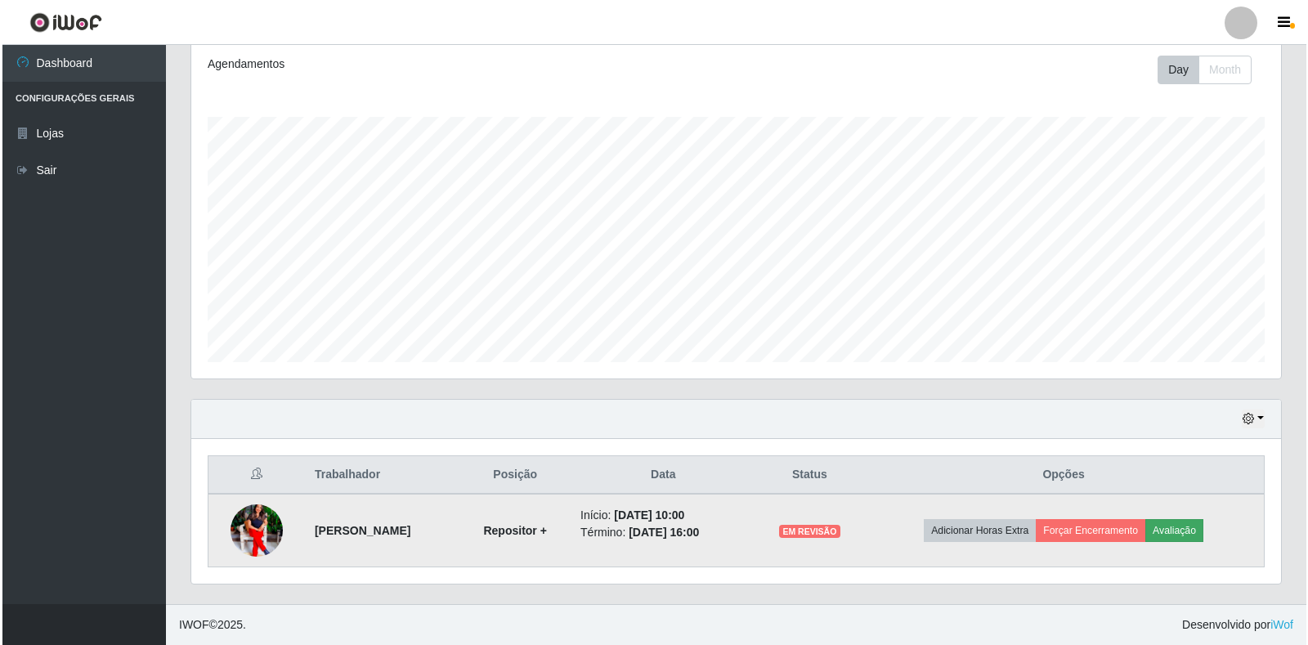
scroll to position [339, 1080]
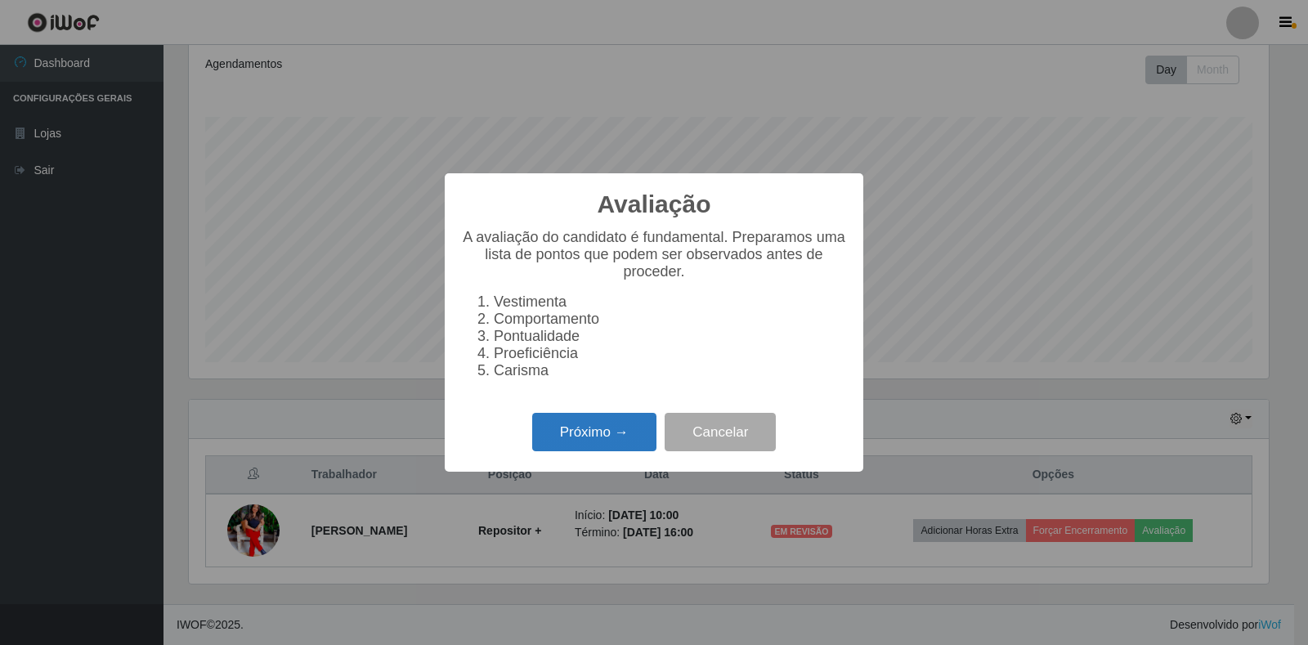
click at [581, 441] on button "Próximo →" at bounding box center [594, 432] width 124 height 38
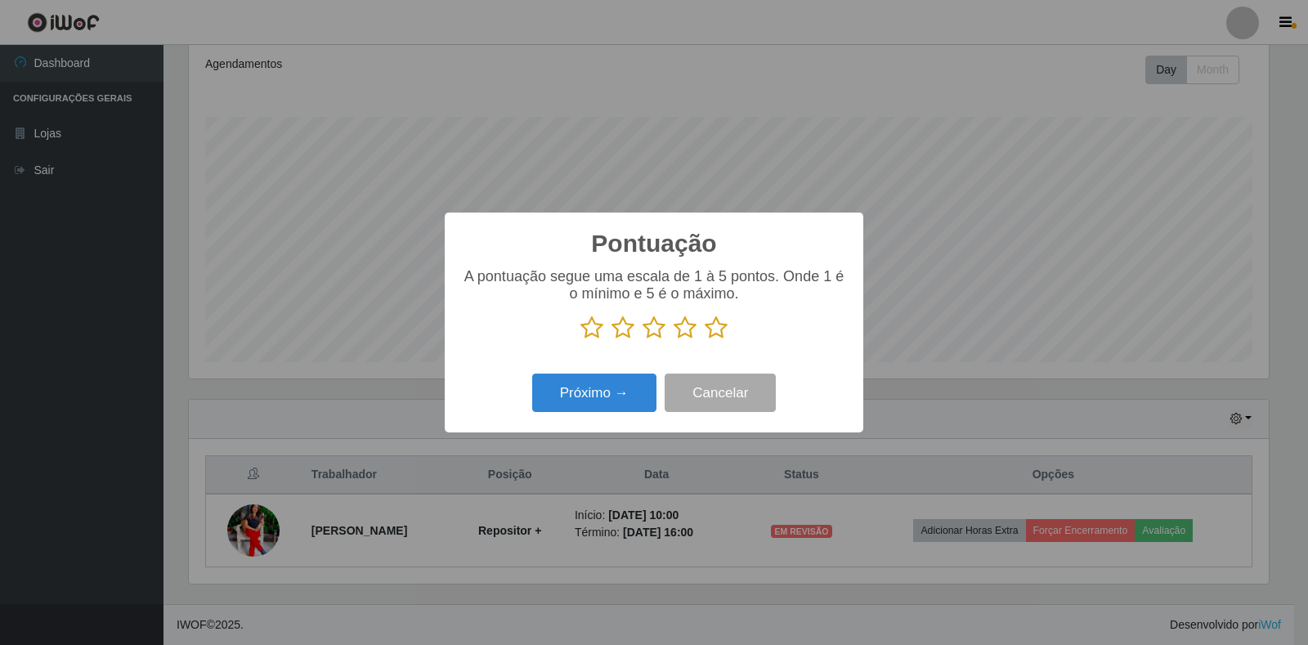
scroll to position [817198, 816457]
click at [718, 333] on icon at bounding box center [716, 328] width 23 height 25
click at [705, 340] on input "radio" at bounding box center [705, 340] width 0 height 0
click at [614, 396] on button "Próximo →" at bounding box center [594, 393] width 124 height 38
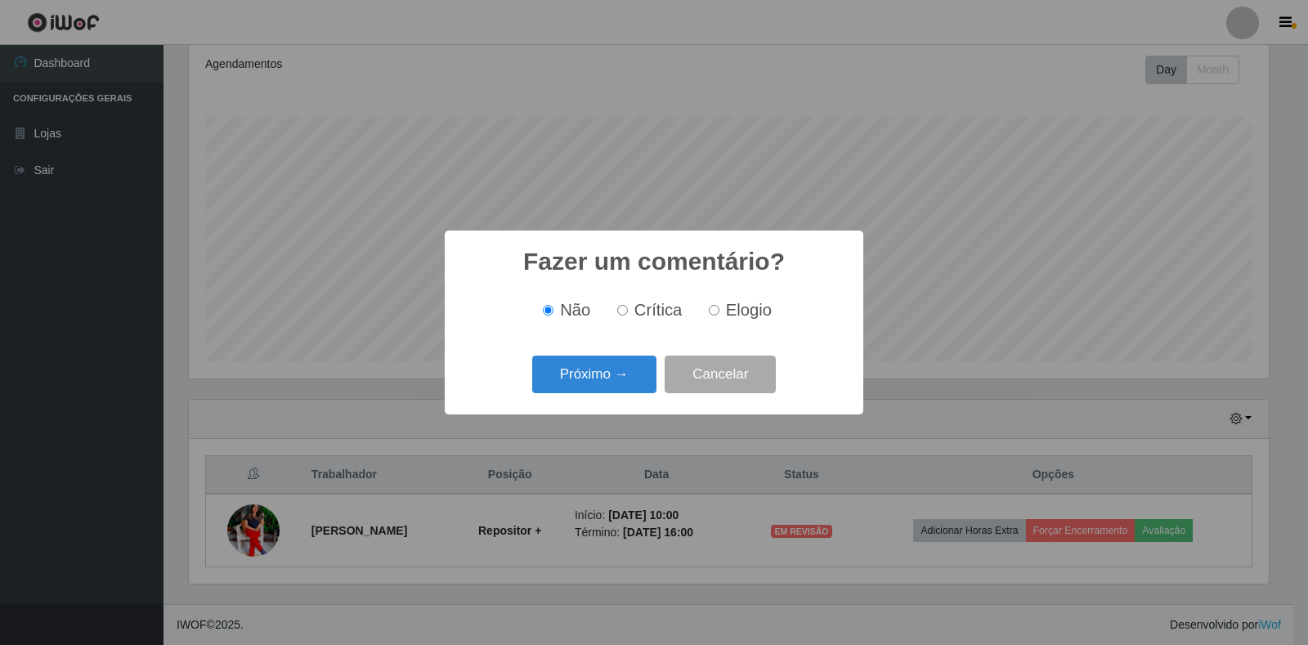
click at [709, 307] on input "Elogio" at bounding box center [714, 310] width 11 height 11
radio input "true"
click at [744, 365] on button "Cancelar" at bounding box center [720, 375] width 111 height 38
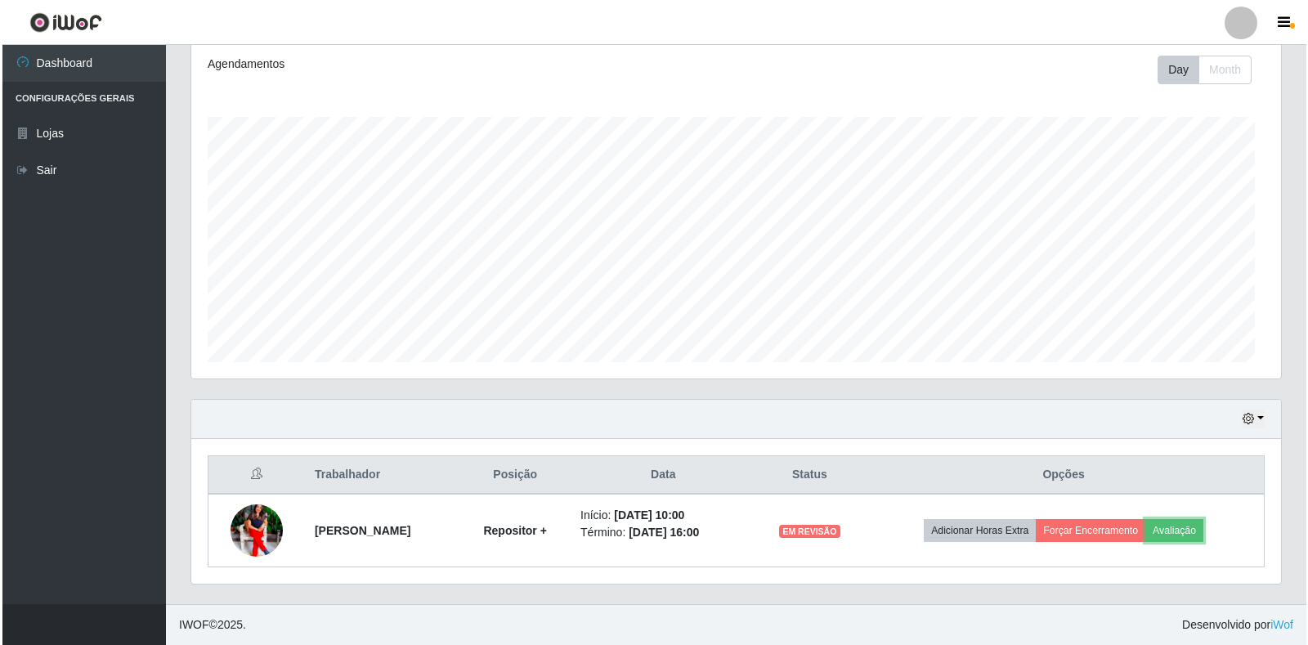
scroll to position [339, 1090]
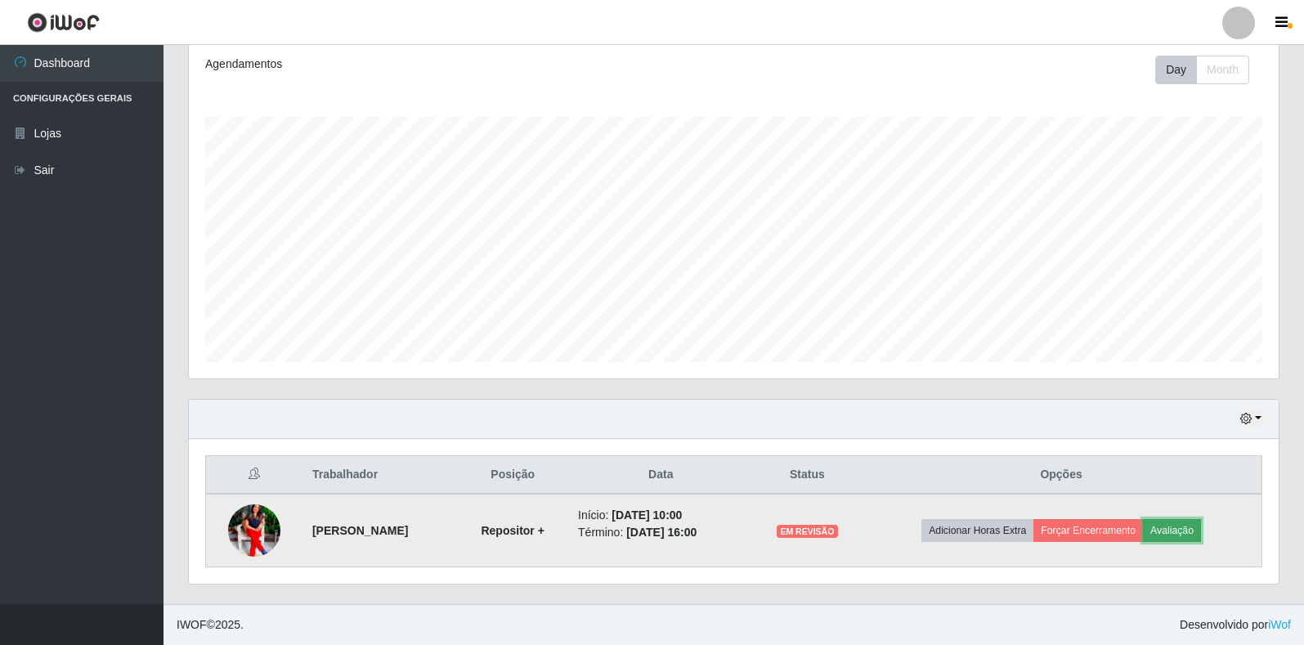
click at [1200, 531] on button "Avaliação" at bounding box center [1172, 530] width 58 height 23
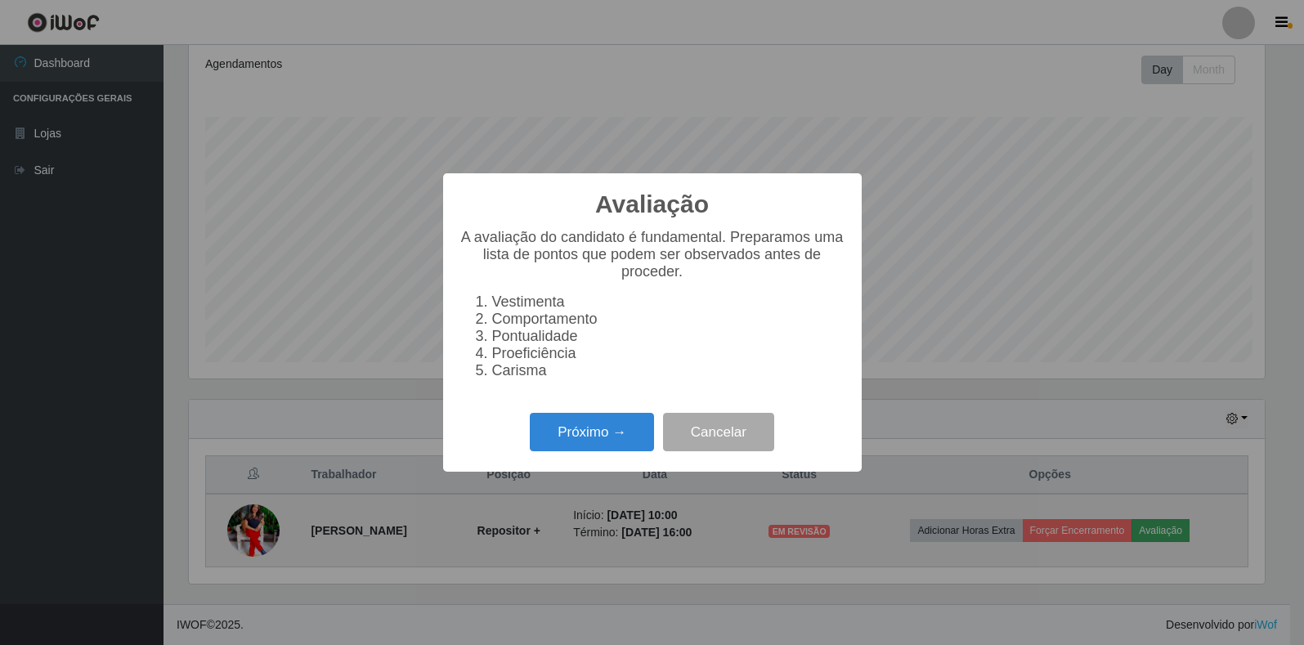
scroll to position [339, 1080]
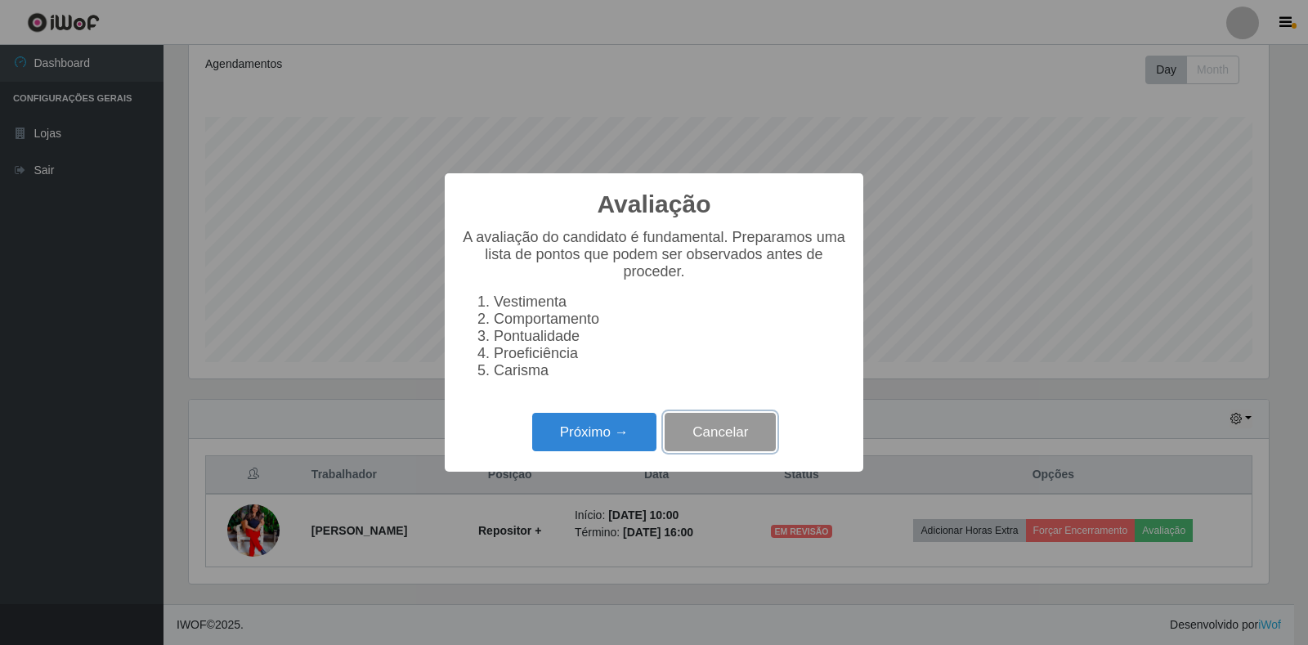
click at [738, 446] on button "Cancelar" at bounding box center [720, 432] width 111 height 38
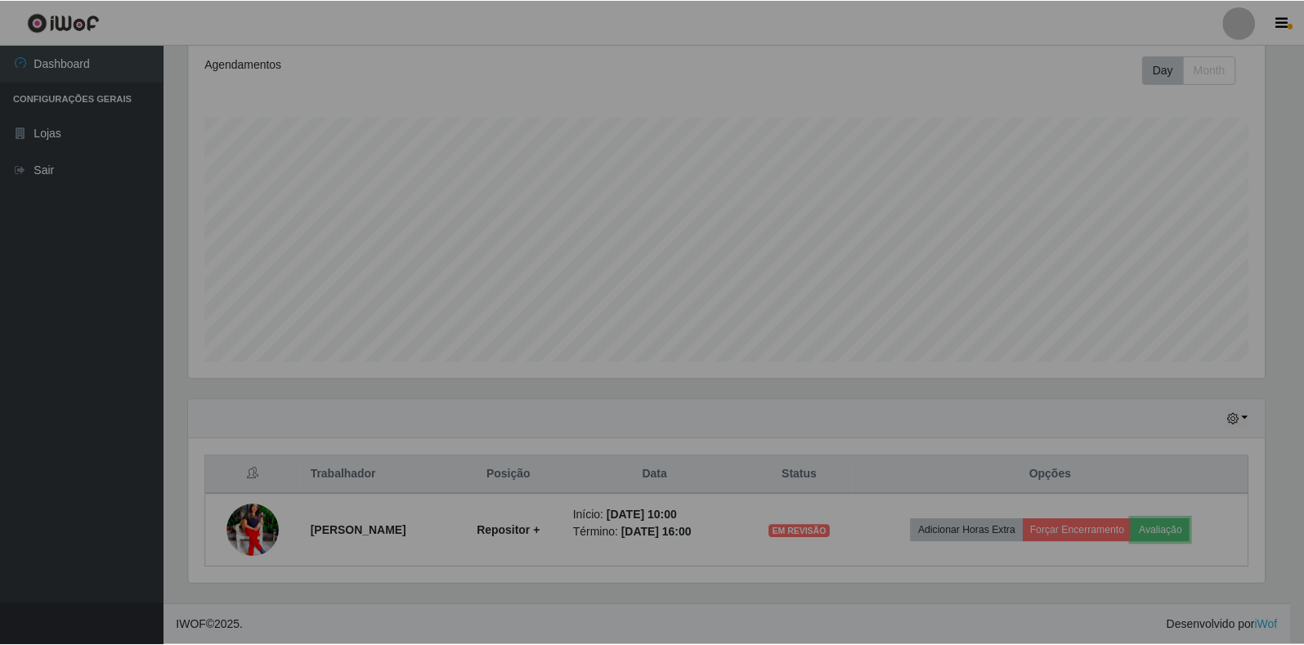
scroll to position [339, 1090]
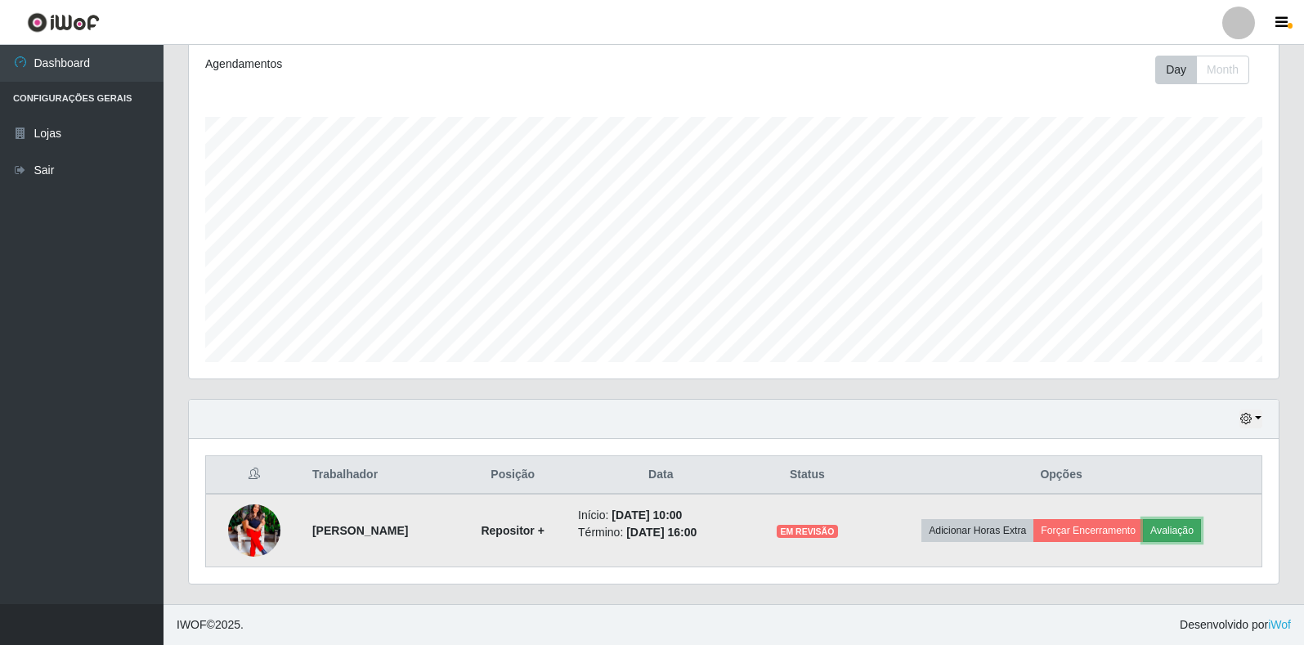
click at [1194, 530] on button "Avaliação" at bounding box center [1172, 530] width 58 height 23
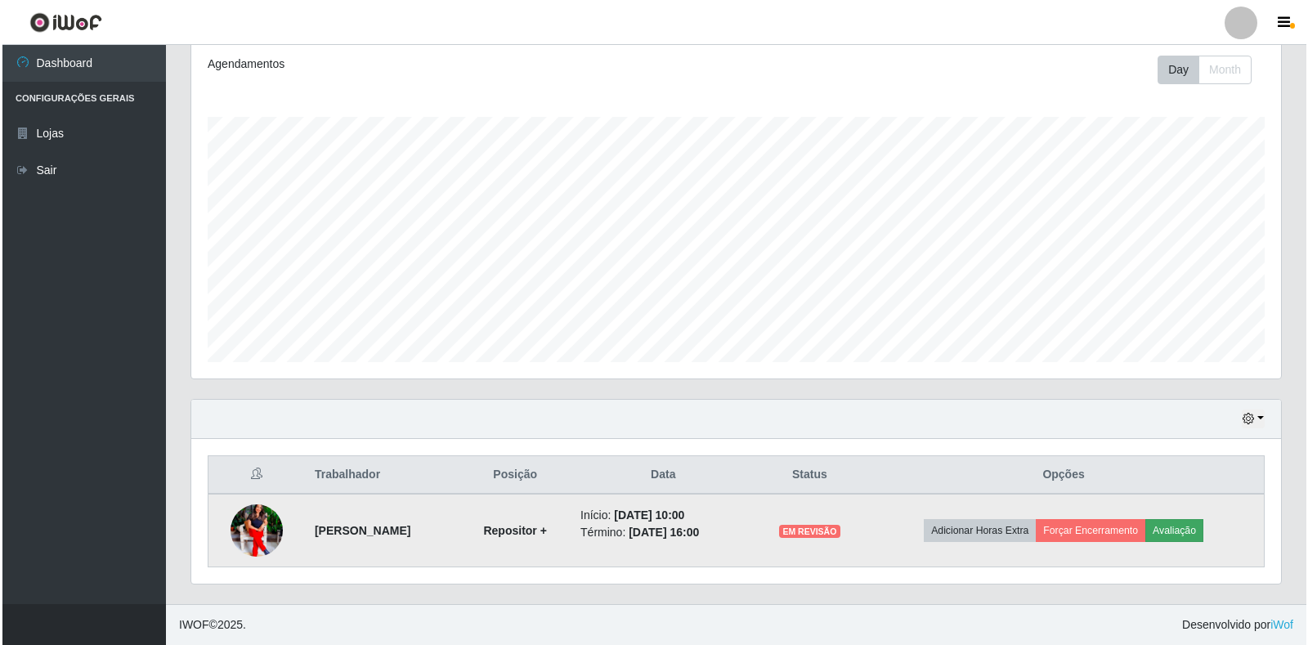
scroll to position [339, 1080]
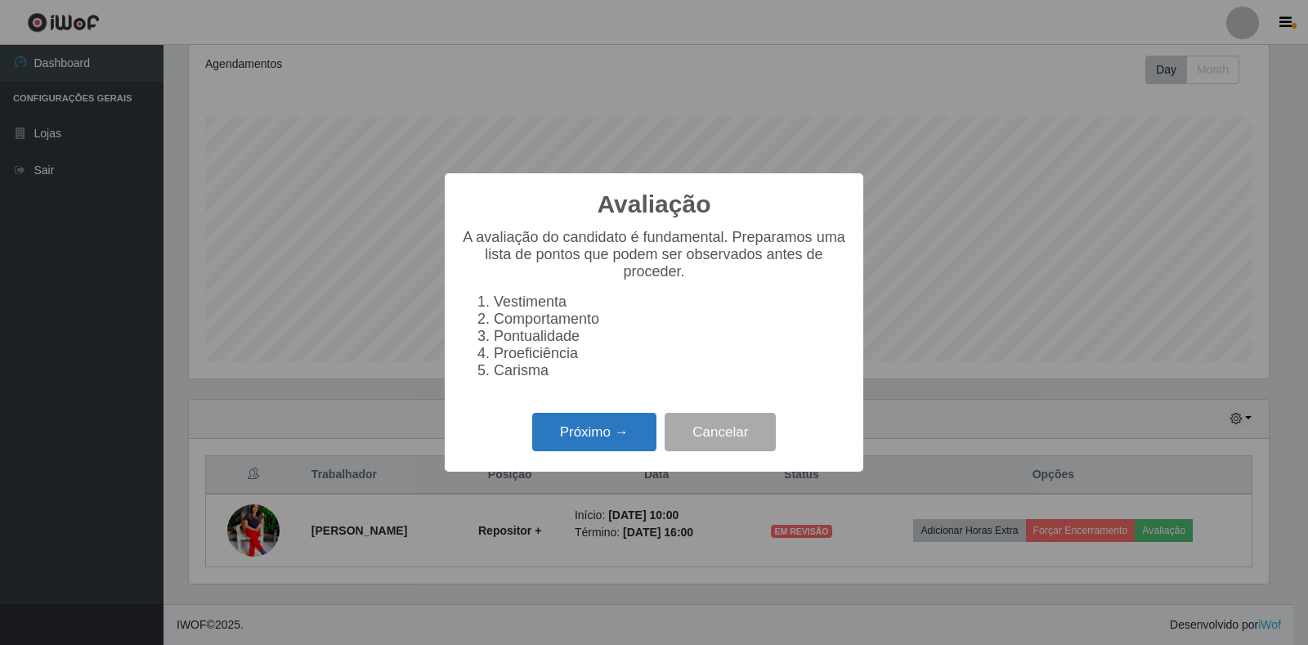
click at [634, 449] on button "Próximo →" at bounding box center [594, 432] width 124 height 38
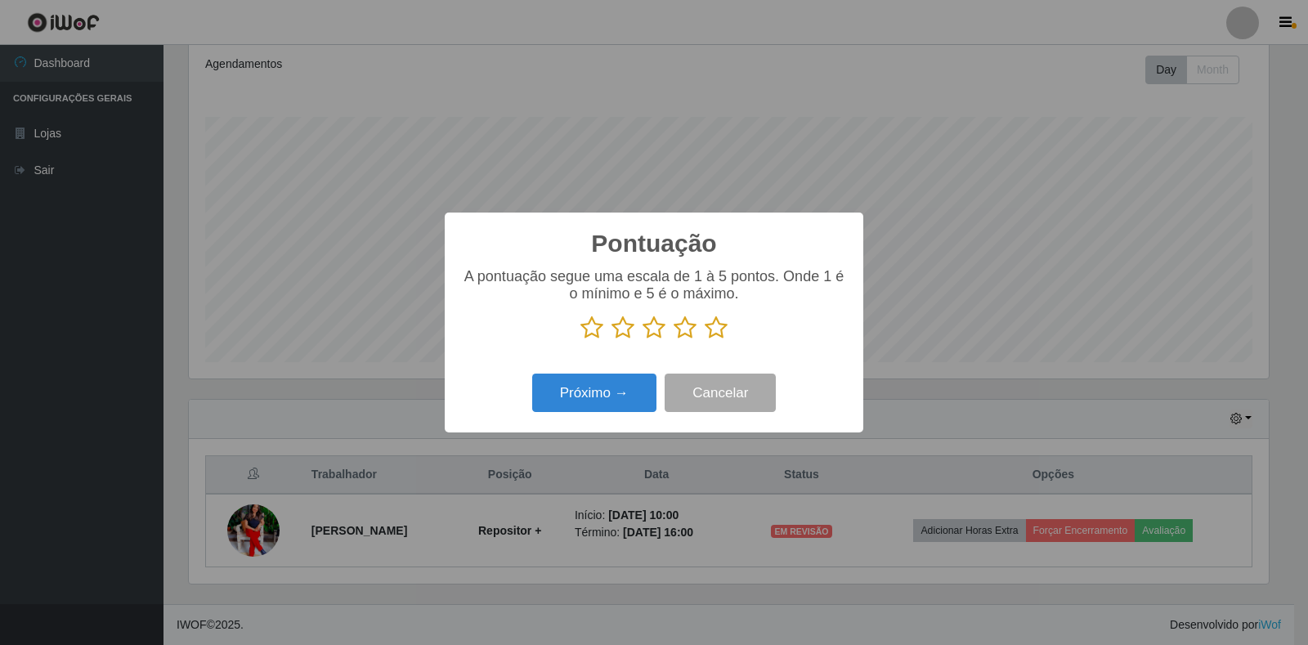
click at [719, 334] on icon at bounding box center [716, 328] width 23 height 25
click at [705, 340] on input "radio" at bounding box center [705, 340] width 0 height 0
click at [599, 401] on button "Próximo →" at bounding box center [594, 393] width 124 height 38
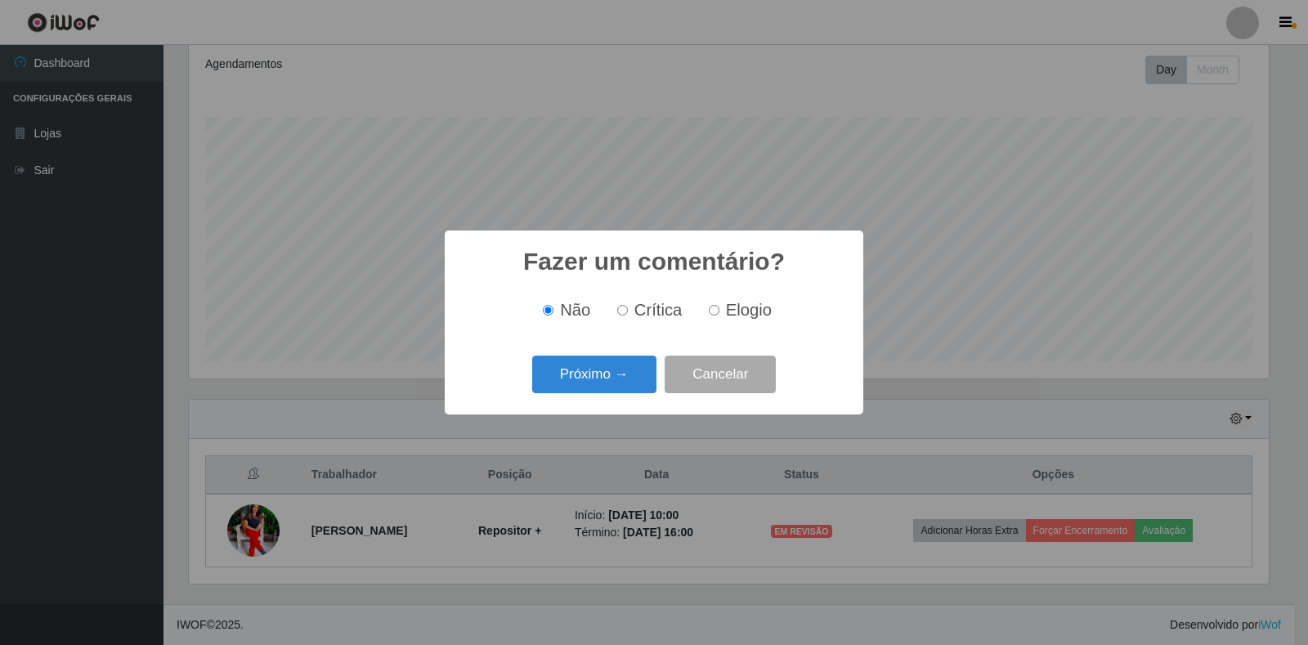
click at [711, 318] on label "Elogio" at bounding box center [736, 310] width 69 height 19
click at [711, 316] on input "Elogio" at bounding box center [714, 310] width 11 height 11
radio input "true"
click at [589, 390] on button "Próximo →" at bounding box center [594, 375] width 124 height 38
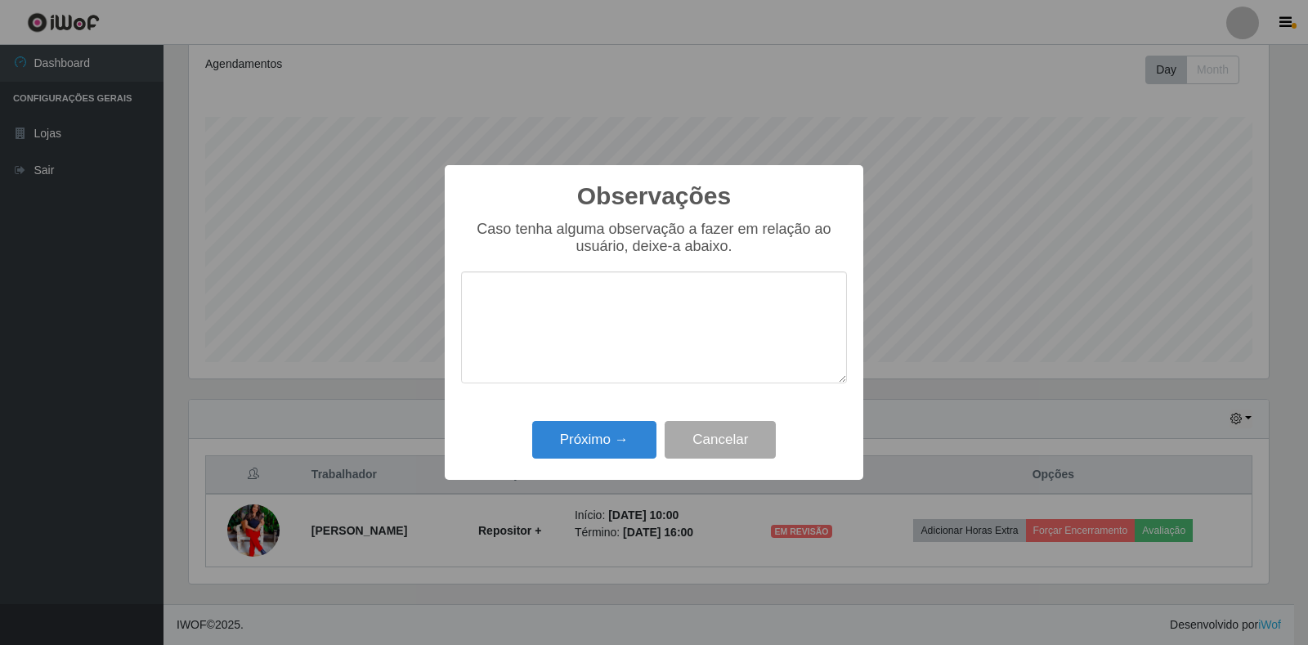
click at [555, 354] on textarea at bounding box center [654, 327] width 386 height 112
type textarea "0"
type textarea "bom trabalho"
click at [540, 454] on button "Próximo →" at bounding box center [594, 440] width 124 height 38
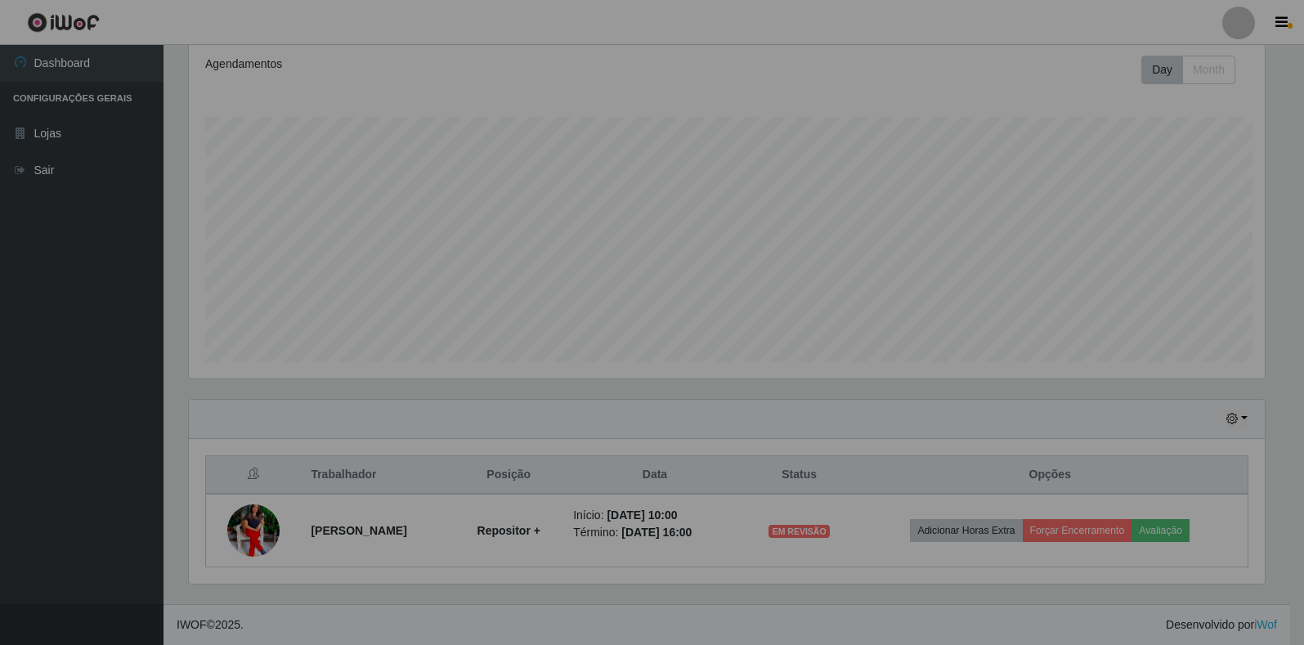
scroll to position [339, 1090]
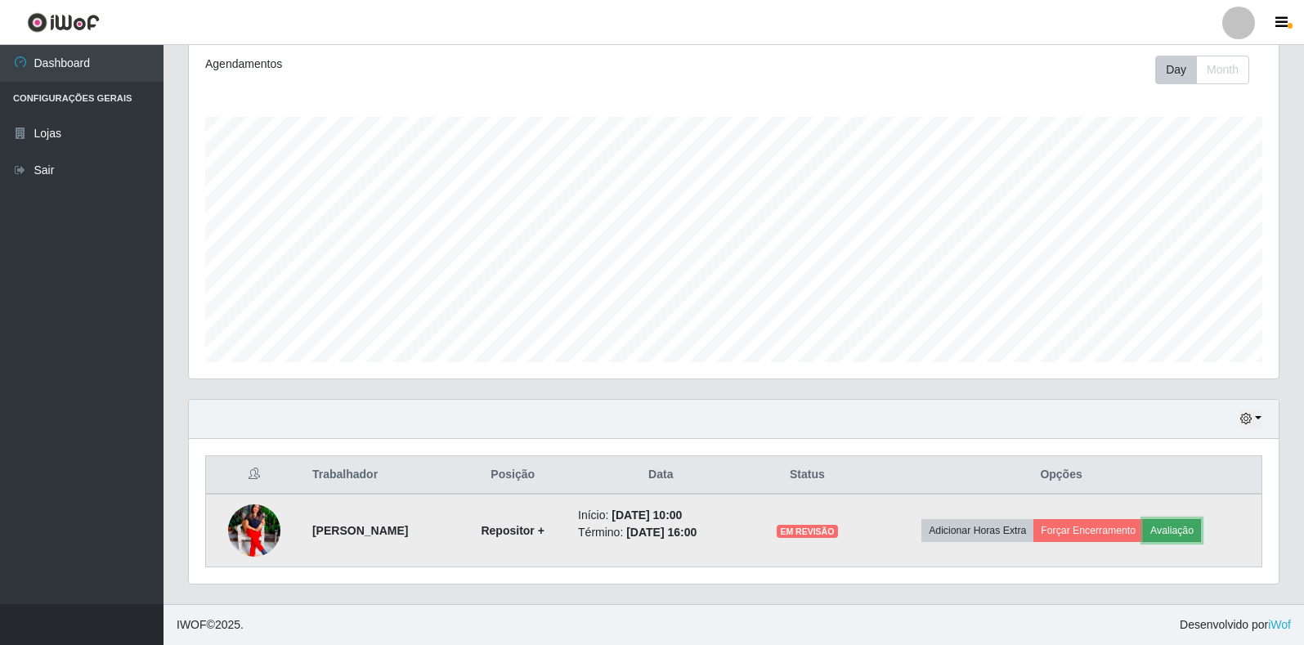
click at [1190, 533] on button "Avaliação" at bounding box center [1172, 530] width 58 height 23
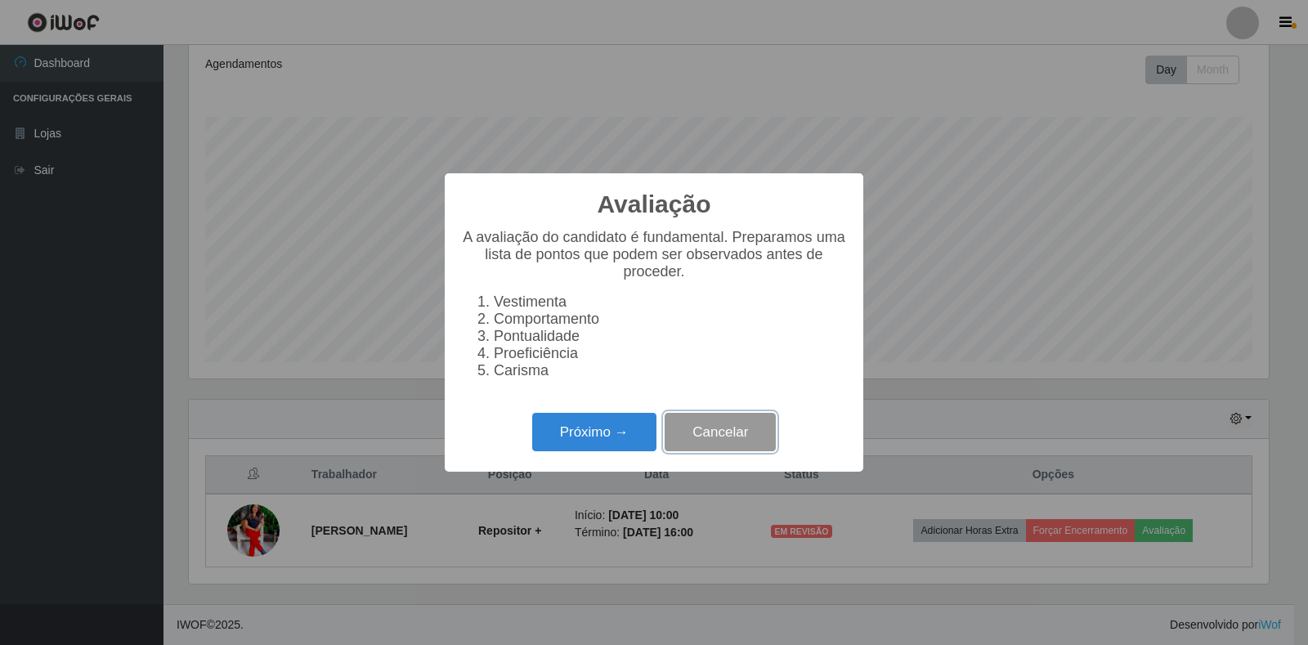
click at [721, 435] on button "Cancelar" at bounding box center [720, 432] width 111 height 38
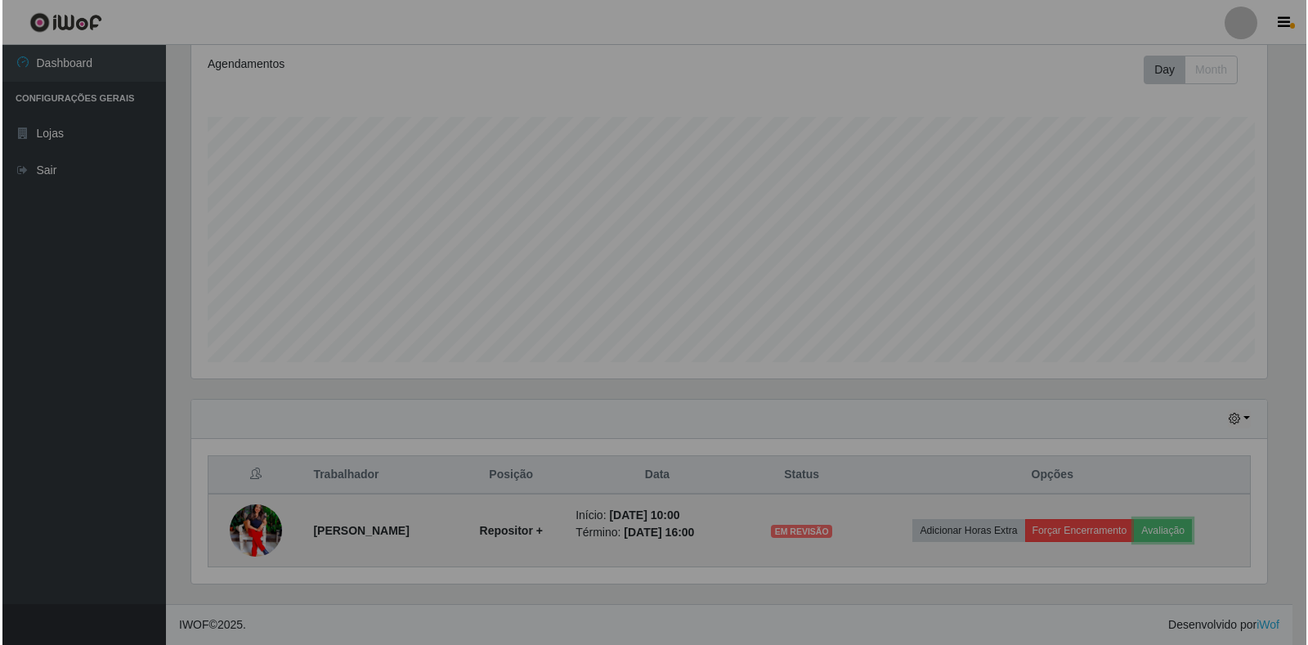
scroll to position [339, 1090]
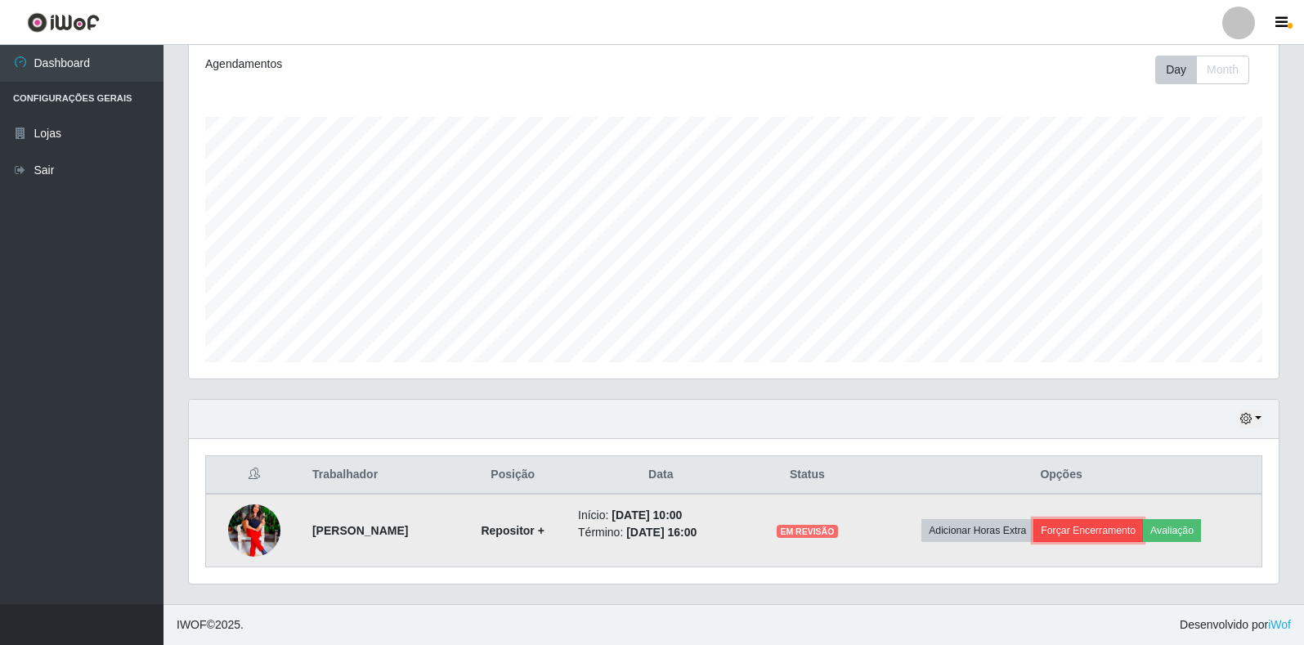
click at [1108, 536] on button "Forçar Encerramento" at bounding box center [1088, 530] width 110 height 23
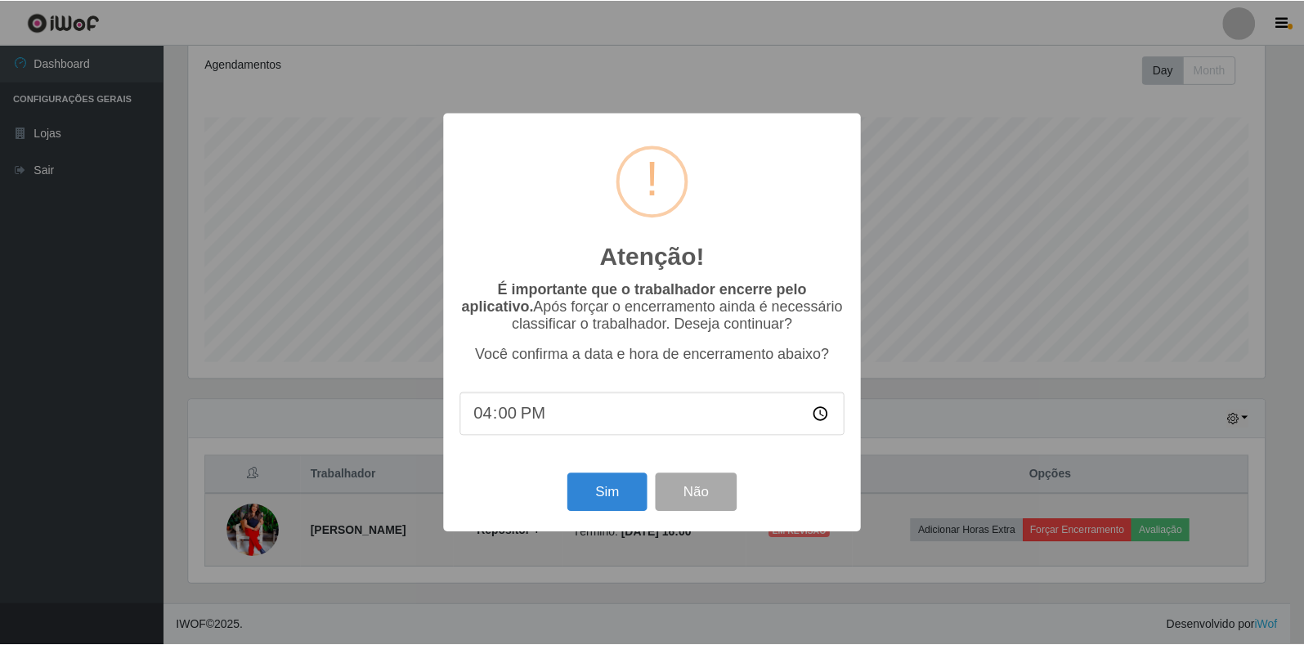
scroll to position [339, 1080]
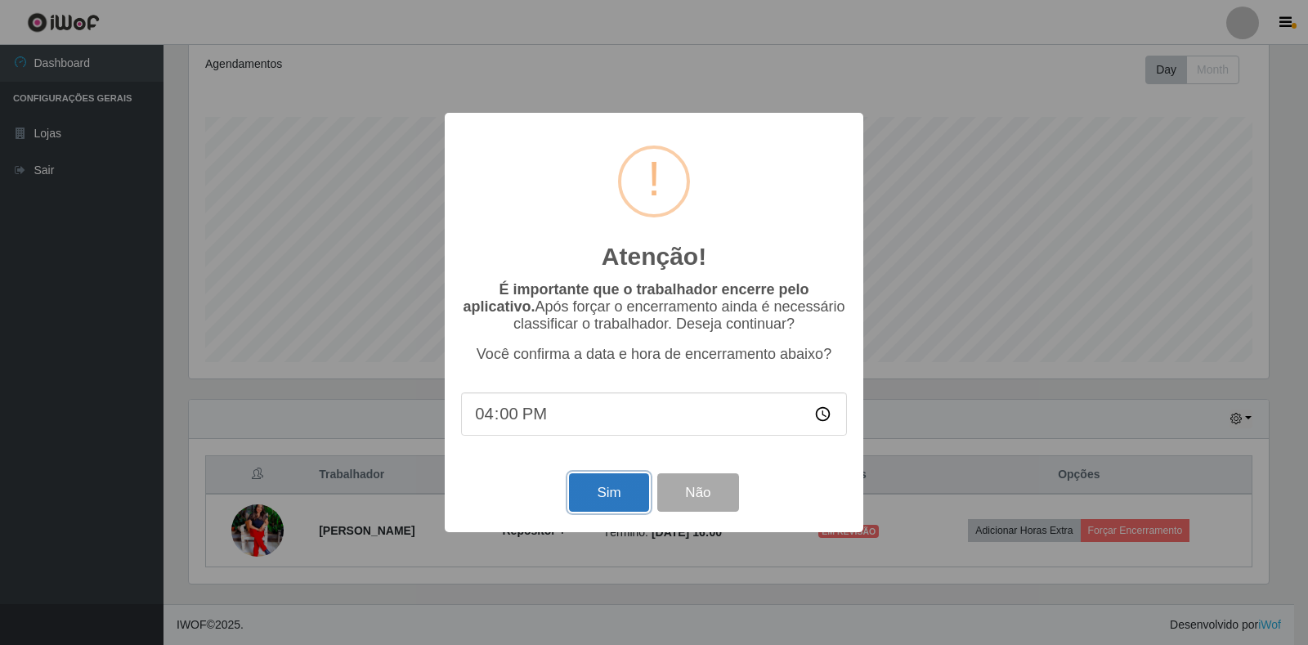
click at [607, 492] on button "Sim" at bounding box center [608, 492] width 79 height 38
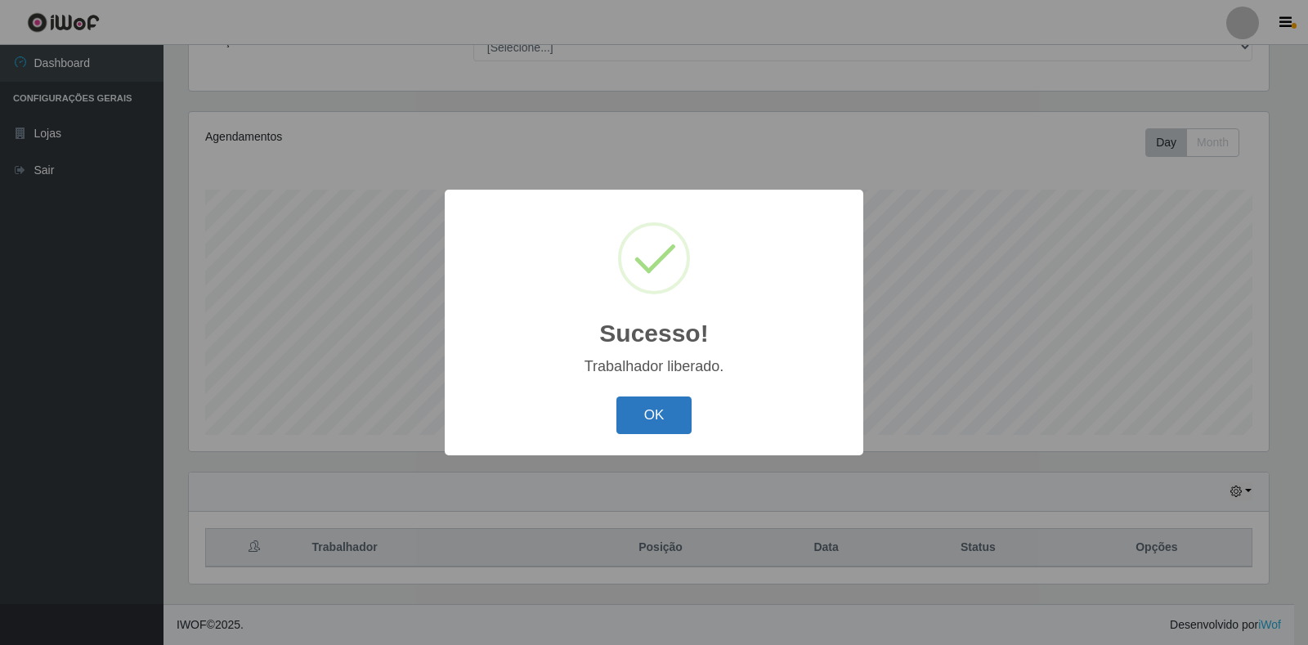
click at [666, 423] on button "OK" at bounding box center [654, 416] width 76 height 38
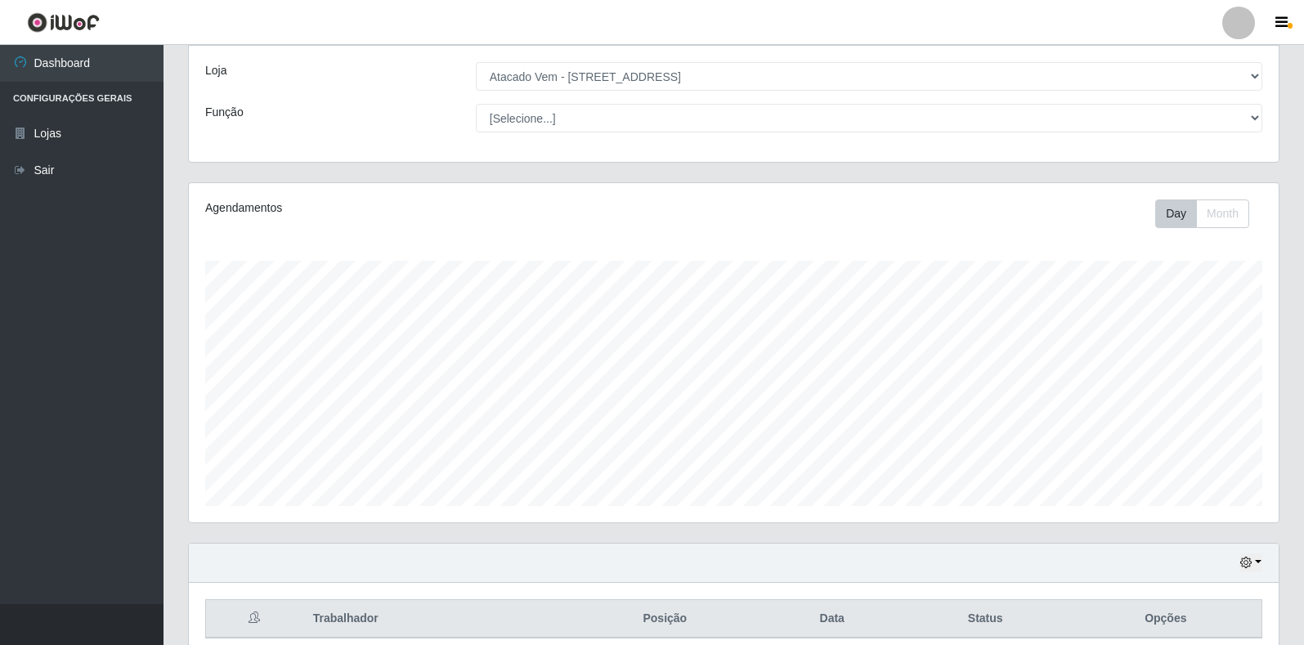
scroll to position [150, 0]
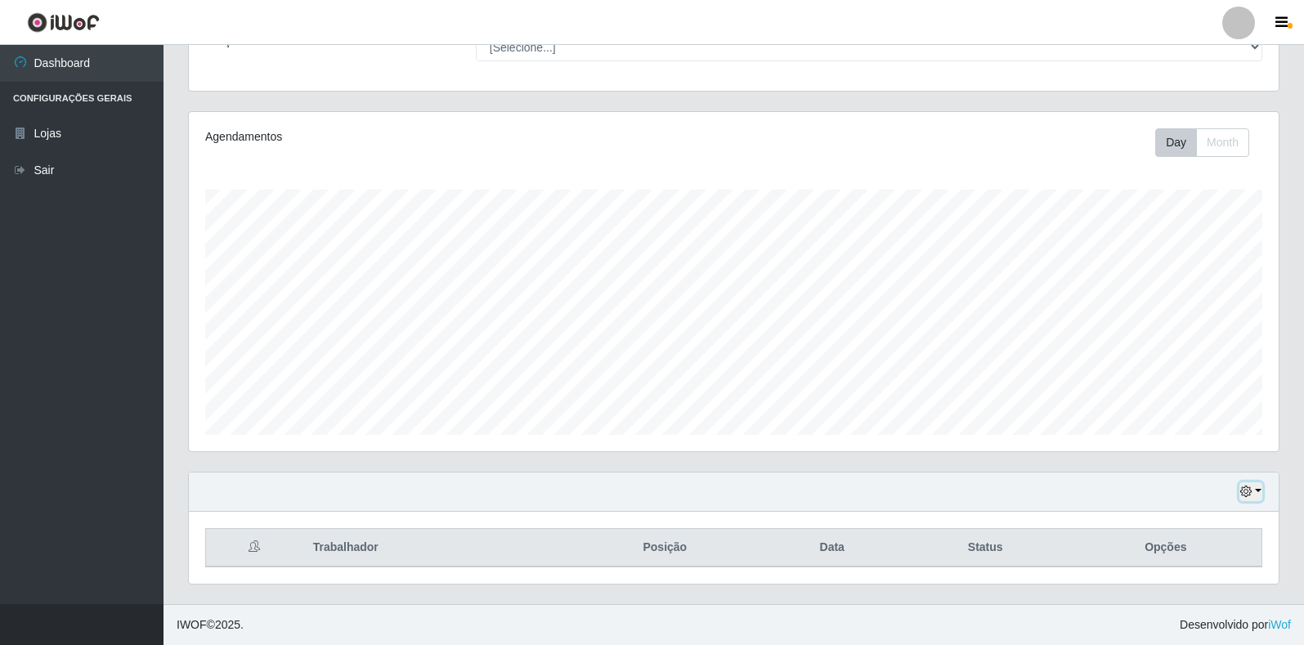
click at [1255, 486] on button "button" at bounding box center [1250, 491] width 23 height 19
click at [1185, 361] on button "1 dia" at bounding box center [1196, 362] width 129 height 34
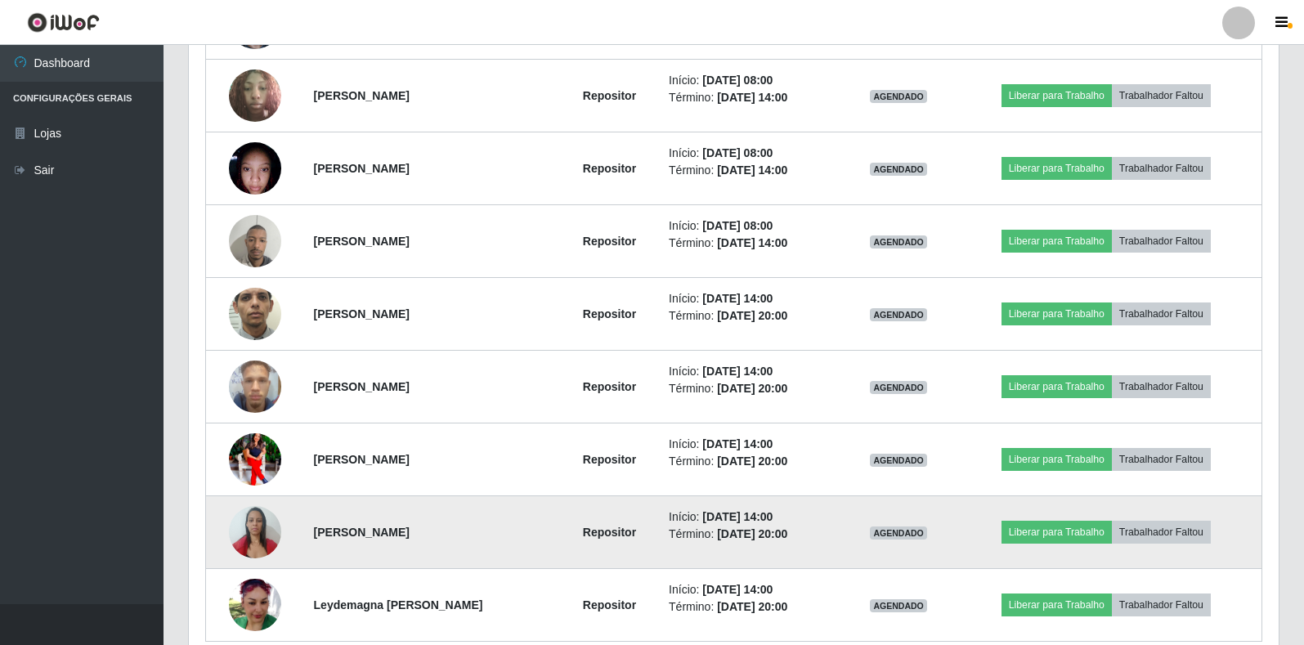
scroll to position [804, 0]
